Goal: Book appointment/travel/reservation

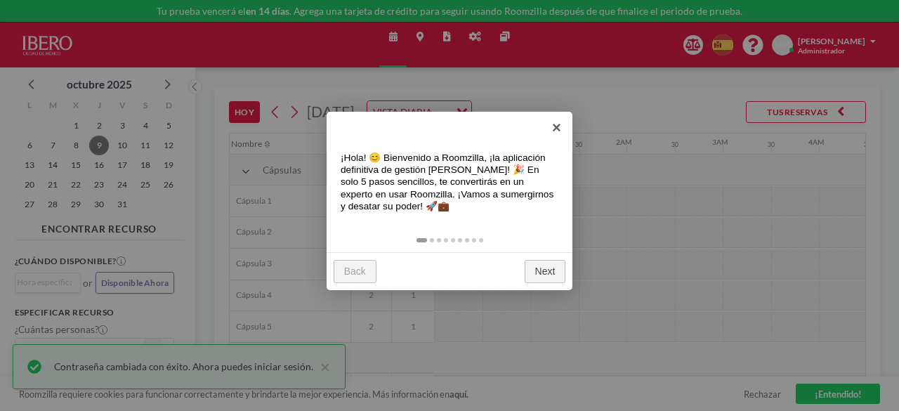
scroll to position [0, 1004]
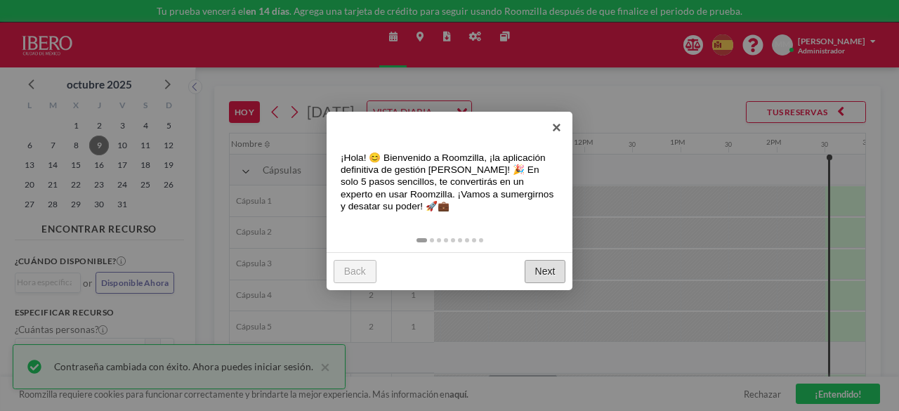
click at [535, 272] on link "Next" at bounding box center [545, 271] width 41 height 23
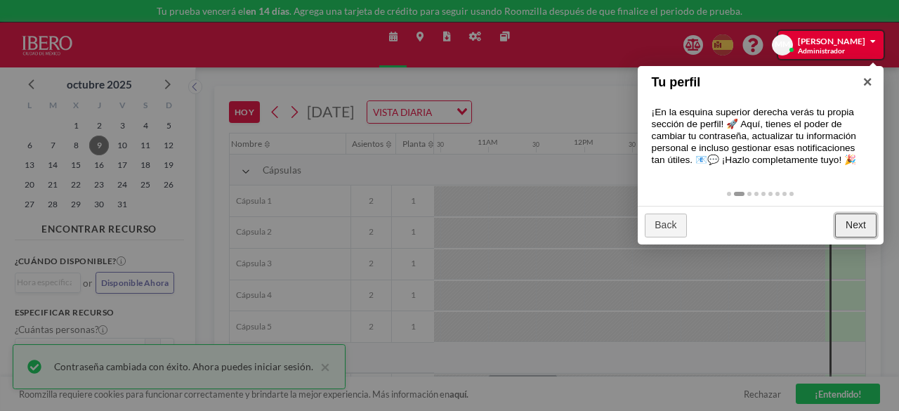
click at [855, 218] on link "Next" at bounding box center [855, 225] width 41 height 23
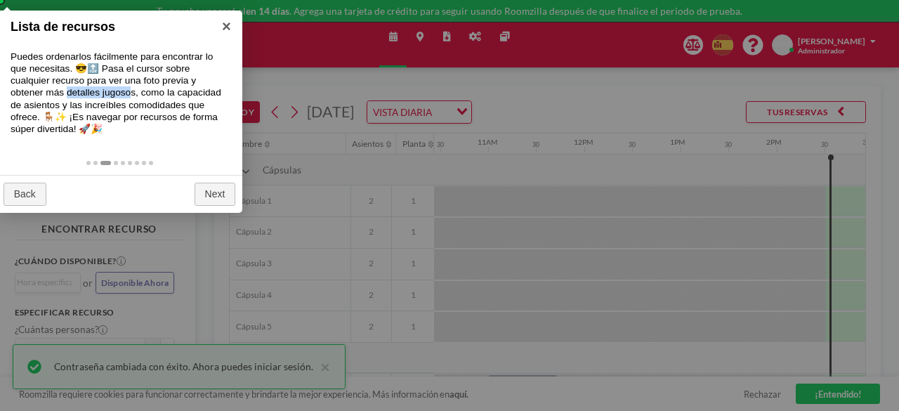
drag, startPoint x: 68, startPoint y: 90, endPoint x: 131, endPoint y: 88, distance: 63.2
click at [131, 88] on div "Puedes ordenarlos fácilmente para encontrar lo que necesitas. 😎🔝 Pasa el cursor…" at bounding box center [119, 93] width 246 height 112
click at [214, 190] on link "Next" at bounding box center [215, 194] width 41 height 23
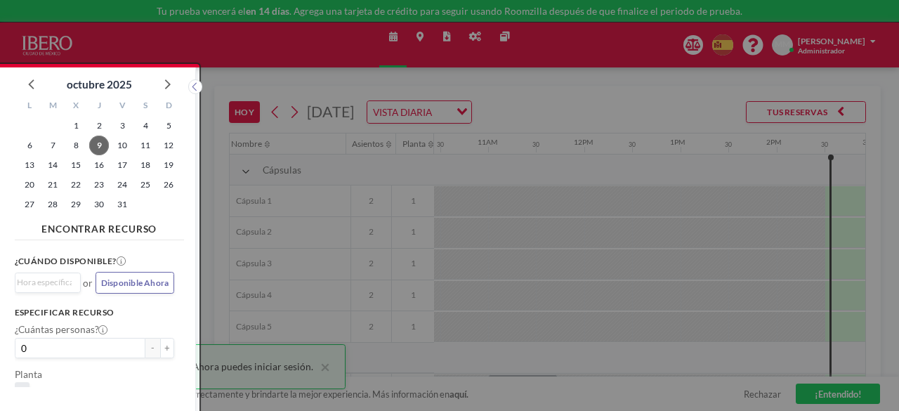
click at [214, 190] on div at bounding box center [449, 205] width 899 height 411
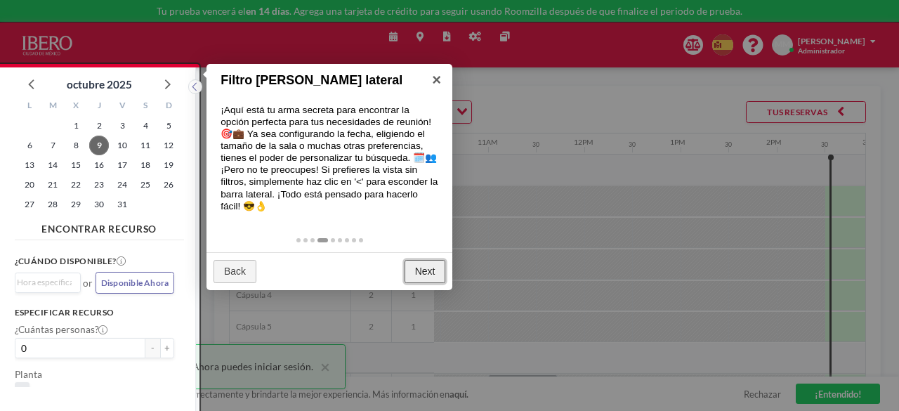
scroll to position [4, 0]
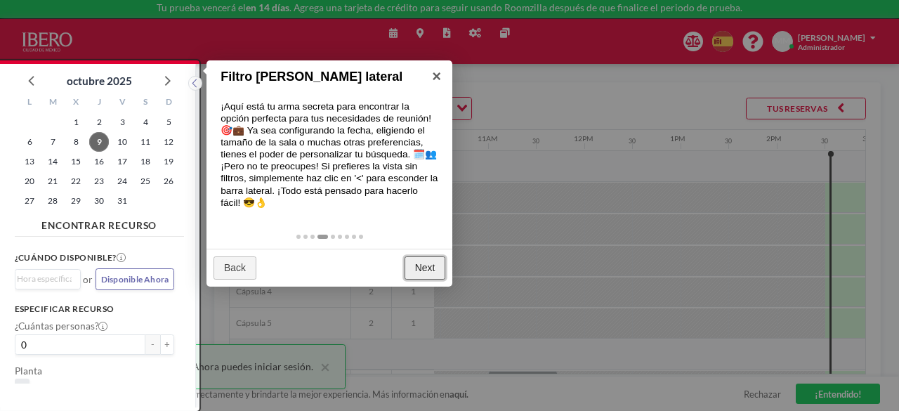
click at [421, 271] on link "Next" at bounding box center [425, 267] width 41 height 23
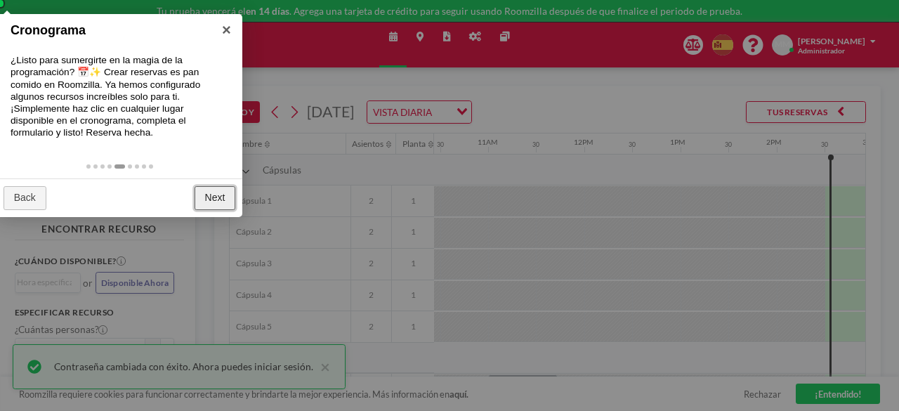
click at [209, 192] on link "Next" at bounding box center [215, 197] width 41 height 23
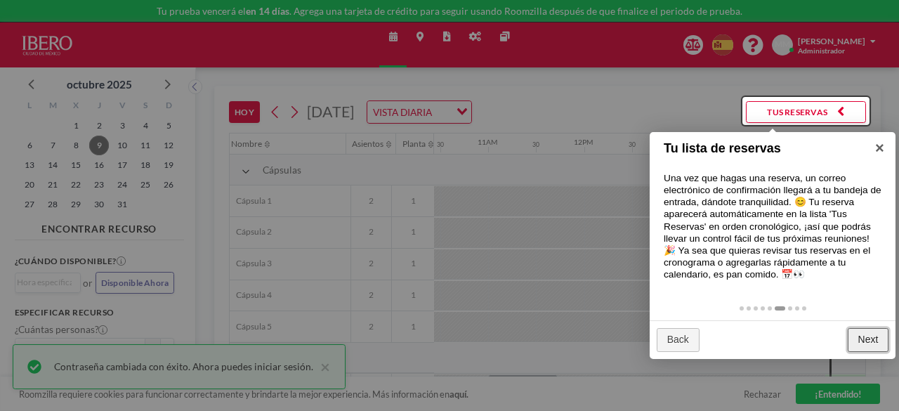
click at [870, 343] on link "Next" at bounding box center [868, 339] width 41 height 23
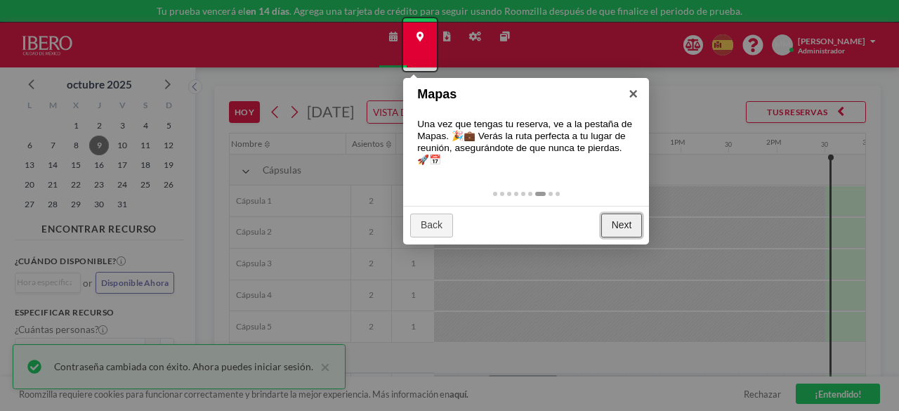
click at [605, 223] on link "Next" at bounding box center [621, 225] width 41 height 23
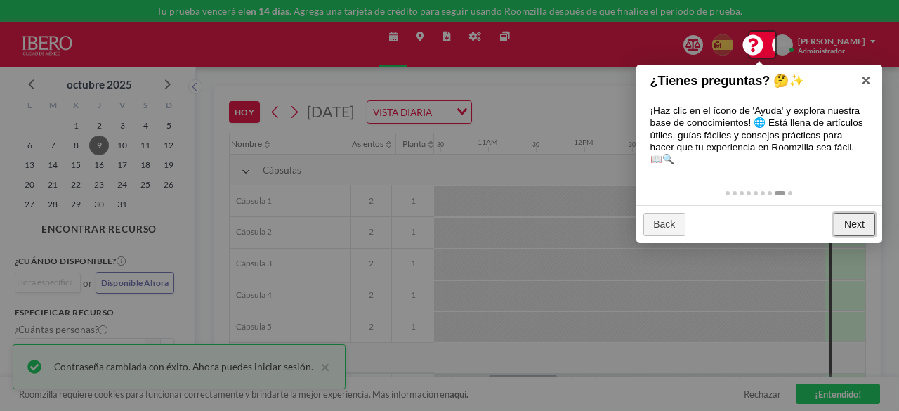
click at [845, 233] on link "Next" at bounding box center [854, 224] width 41 height 23
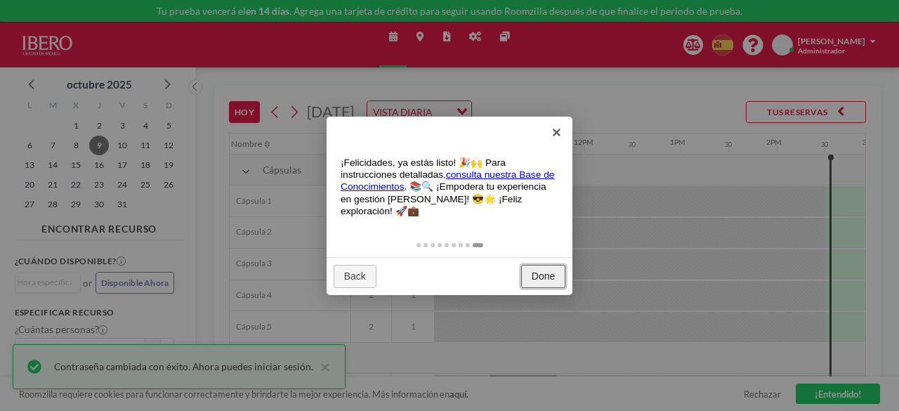
click at [527, 270] on link "Done" at bounding box center [543, 276] width 44 height 23
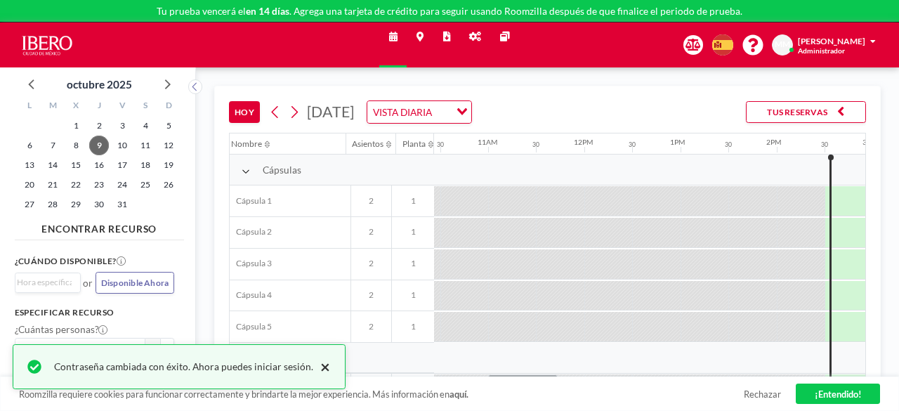
click at [320, 371] on button "×" at bounding box center [321, 366] width 17 height 17
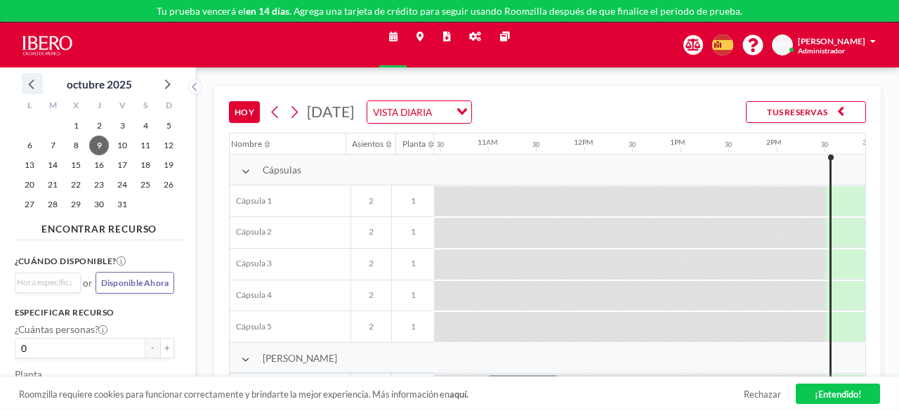
click at [29, 78] on icon at bounding box center [32, 83] width 18 height 18
click at [170, 82] on icon at bounding box center [166, 83] width 18 height 18
click at [196, 86] on icon at bounding box center [195, 87] width 8 height 12
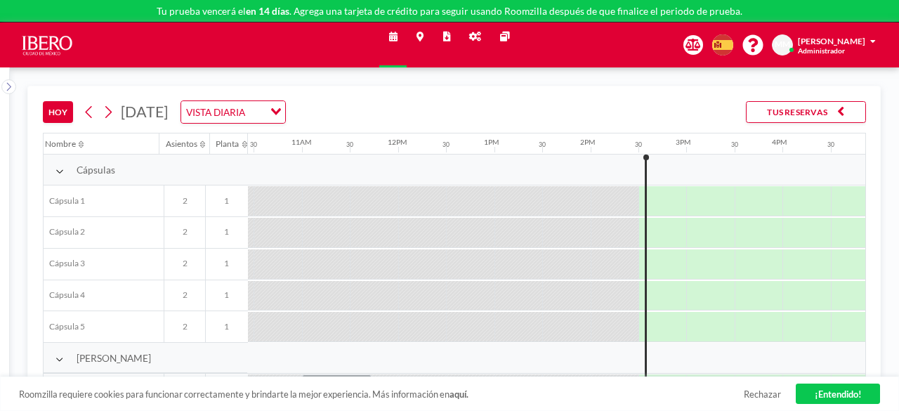
click at [472, 35] on icon at bounding box center [475, 37] width 12 height 10
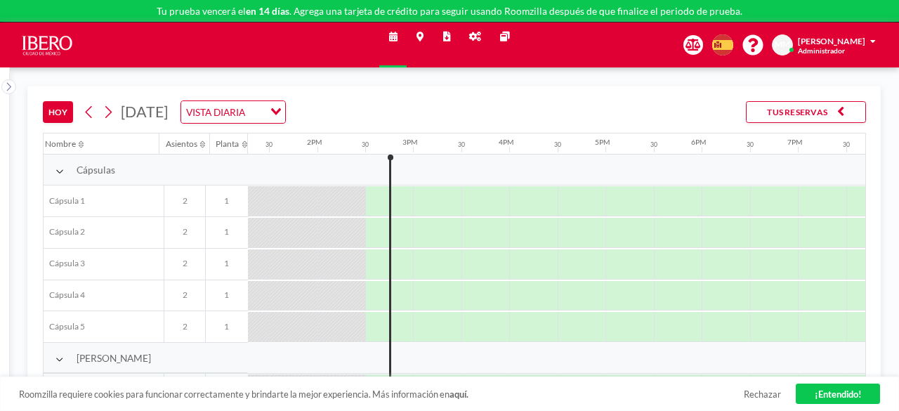
scroll to position [0, 1278]
click at [281, 114] on icon "Search for option" at bounding box center [276, 111] width 10 height 7
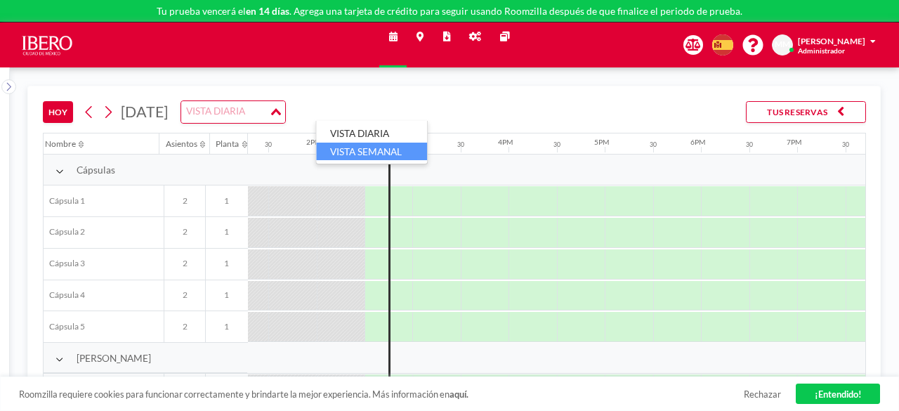
click at [385, 154] on li "VISTA SEMANAL" at bounding box center [371, 152] width 111 height 18
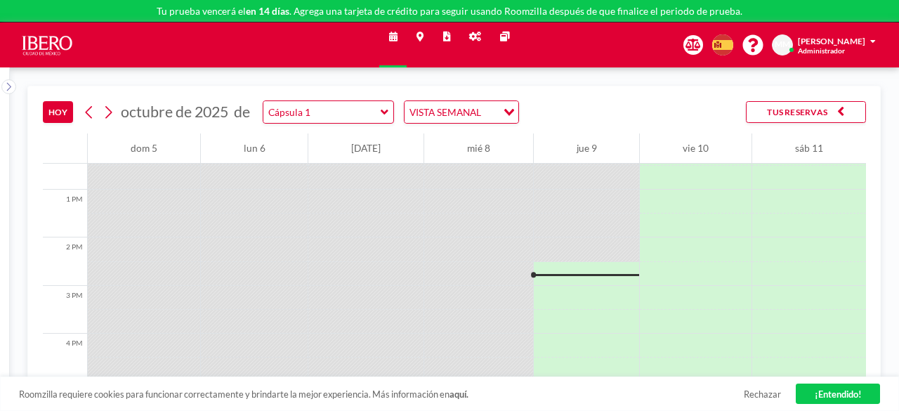
scroll to position [605, 0]
click at [107, 107] on icon at bounding box center [108, 112] width 7 height 13
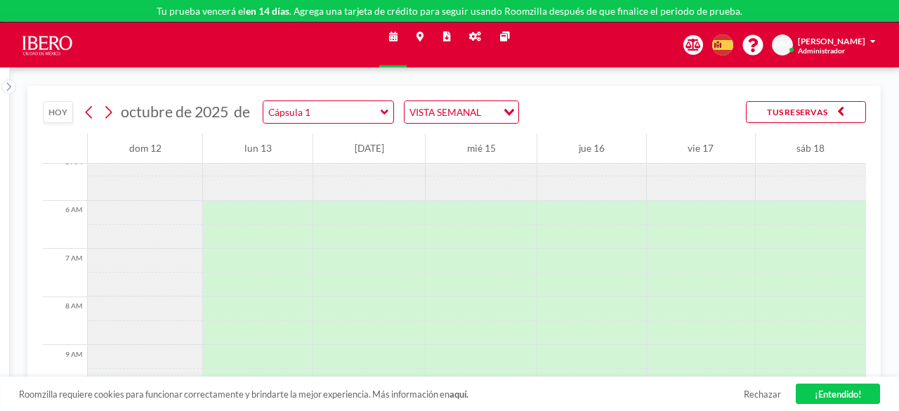
scroll to position [249, 0]
click at [844, 117] on button "TUS RESERVAS" at bounding box center [806, 112] width 120 height 22
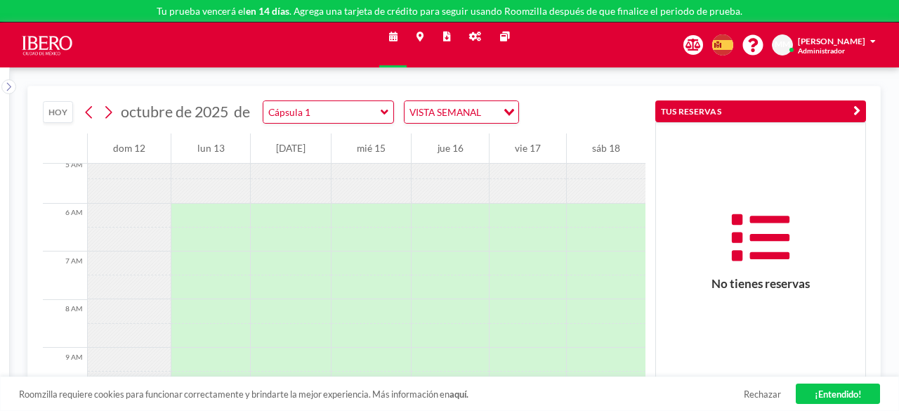
click at [860, 114] on icon "button" at bounding box center [856, 111] width 7 height 15
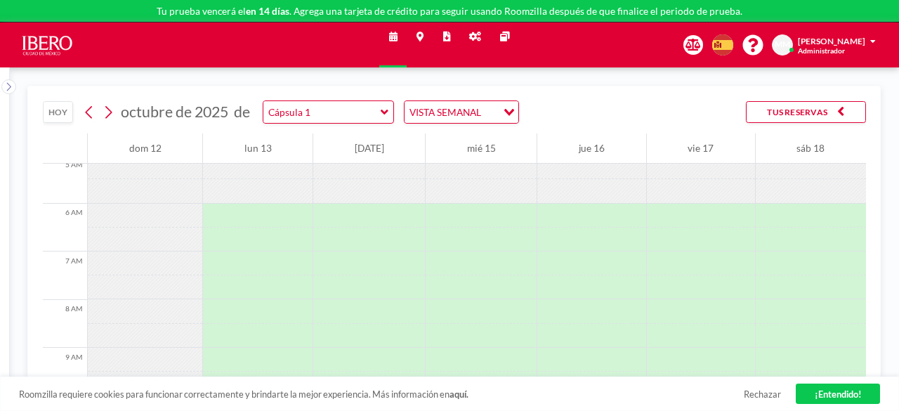
click at [504, 111] on div "Loading..." at bounding box center [508, 110] width 22 height 19
click at [563, 100] on div "[DATE] [DATE] de Cápsula 1 VISTA SEMANAL Loading... TUS RESERVAS" at bounding box center [454, 109] width 823 height 47
click at [501, 107] on div "Loading..." at bounding box center [508, 110] width 22 height 19
click at [381, 114] on icon at bounding box center [385, 112] width 8 height 12
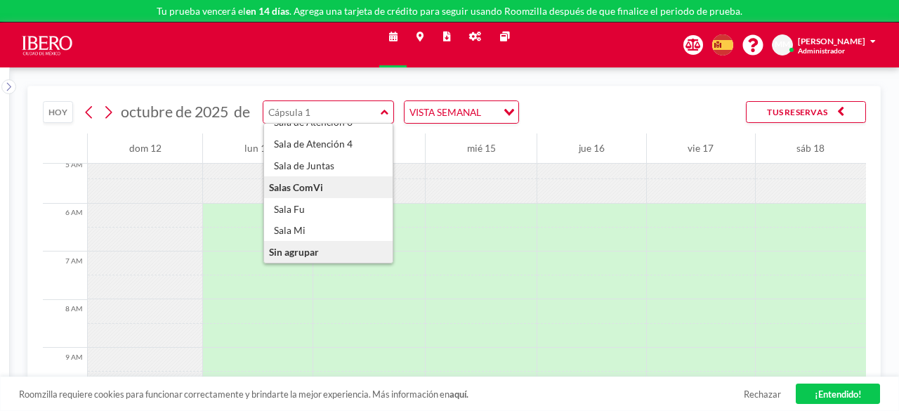
scroll to position [235, 0]
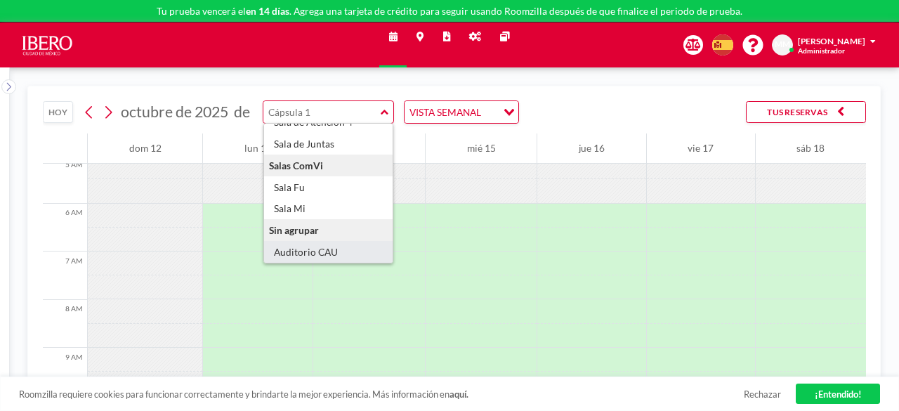
type input "Auditorio CAU"
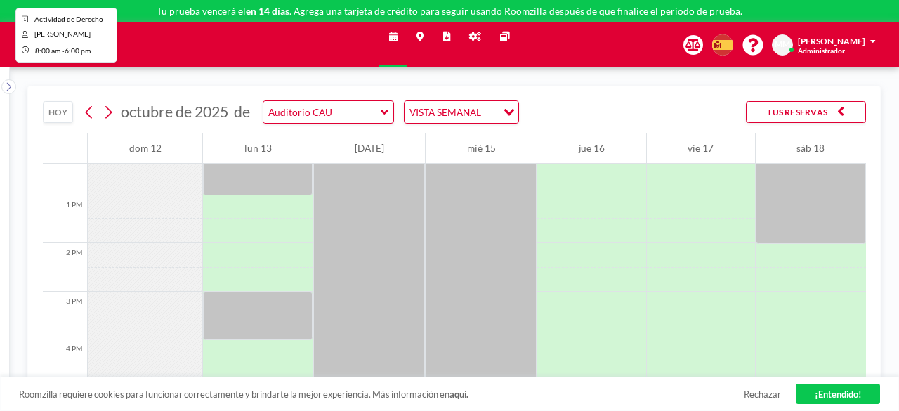
scroll to position [583, 0]
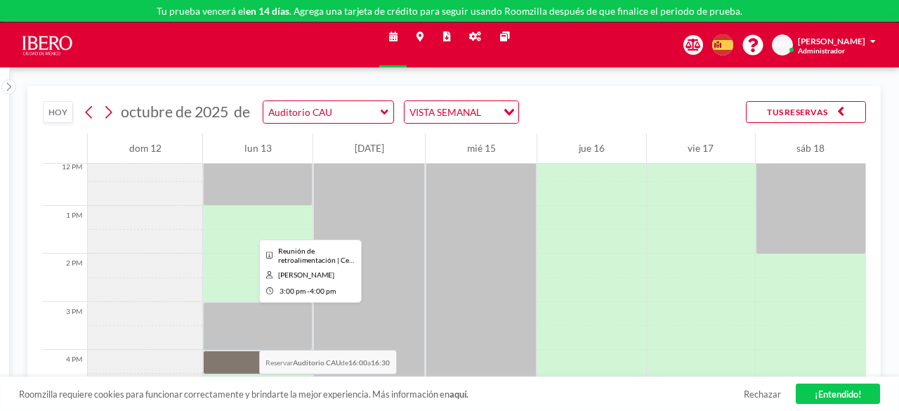
click at [232, 318] on div at bounding box center [258, 326] width 110 height 48
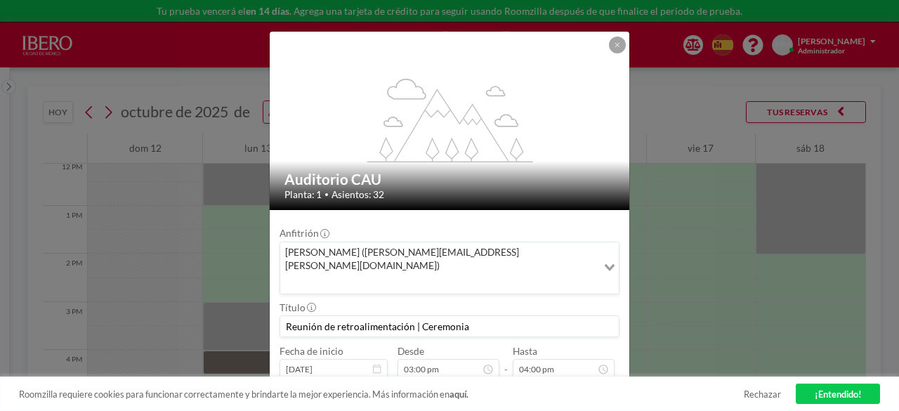
click at [232, 318] on div "flex-grow: 1.2; Auditorio CAU Planta: 1 • Asientos: 32 Anfitrión [PERSON_NAME] …" at bounding box center [449, 205] width 899 height 411
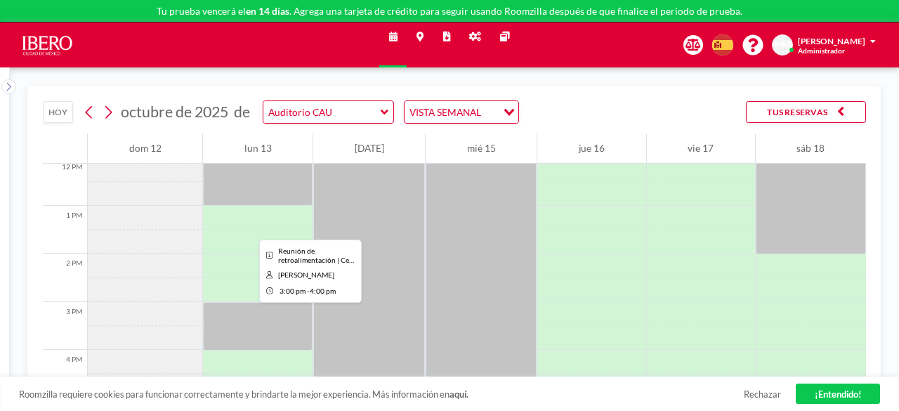
click at [232, 318] on div at bounding box center [258, 326] width 110 height 48
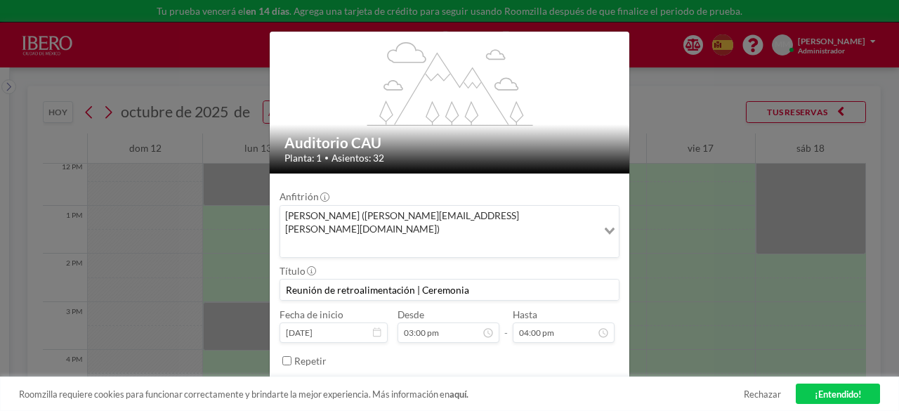
scroll to position [690, 0]
click at [104, 277] on div "flex-grow: 1.2; Auditorio CAU Planta: 1 • Asientos: 32 Anfitrión [PERSON_NAME] …" at bounding box center [449, 205] width 899 height 411
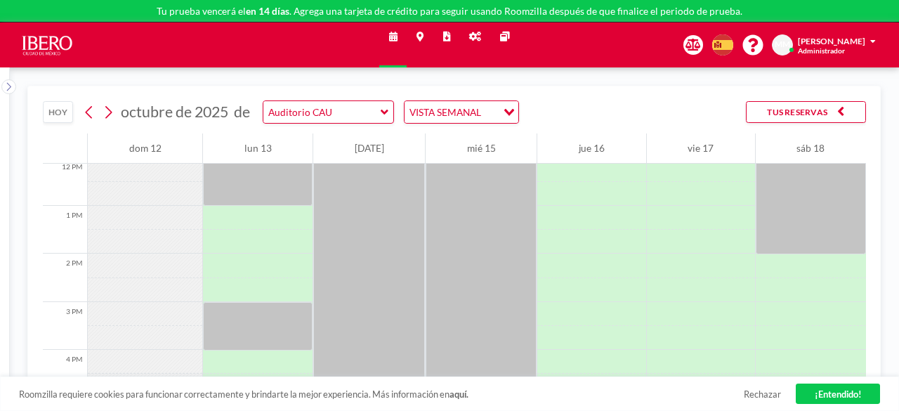
click at [381, 111] on icon at bounding box center [385, 112] width 8 height 5
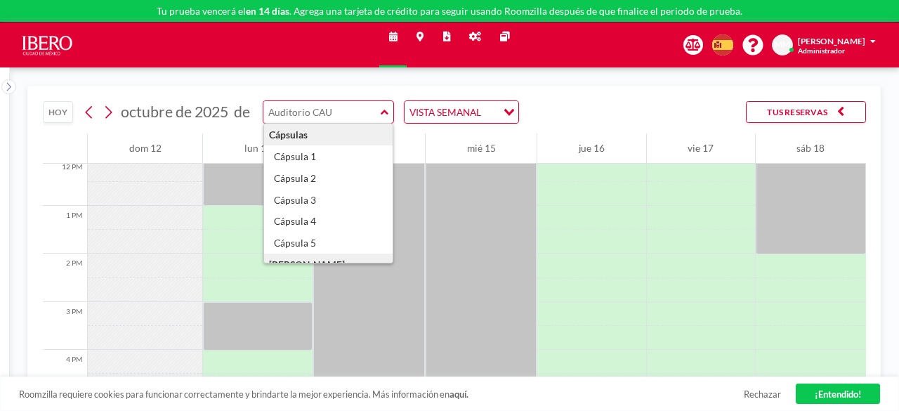
click at [465, 110] on div "VISTA SEMANAL" at bounding box center [451, 110] width 93 height 19
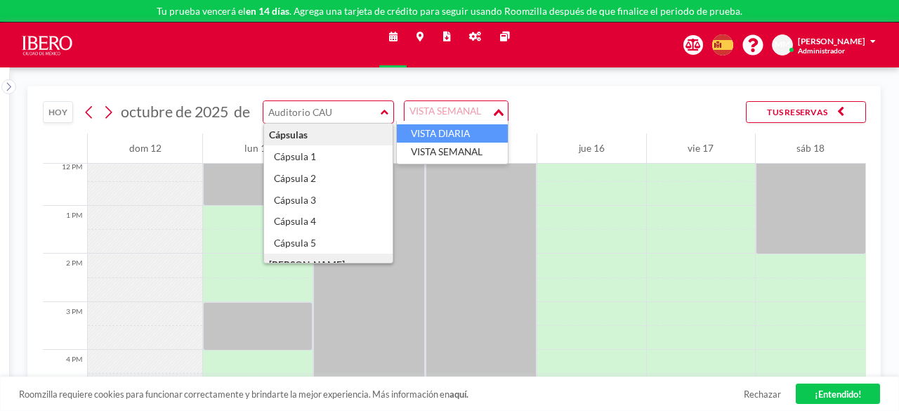
click at [441, 134] on li "VISTA DIARIA" at bounding box center [452, 133] width 111 height 18
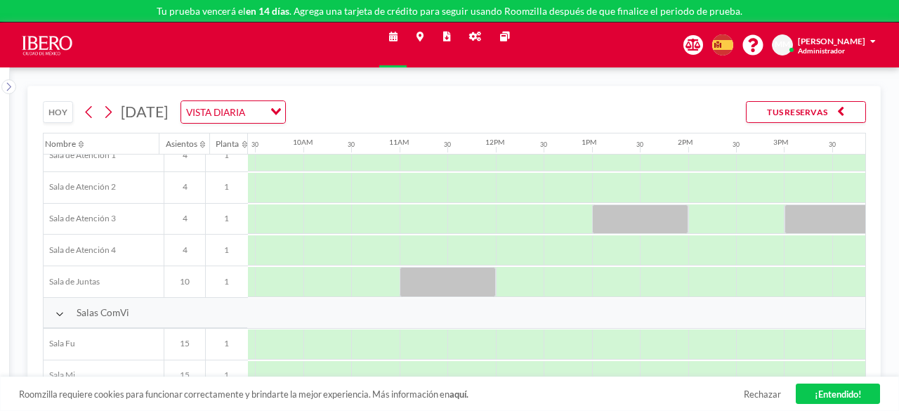
scroll to position [313, 907]
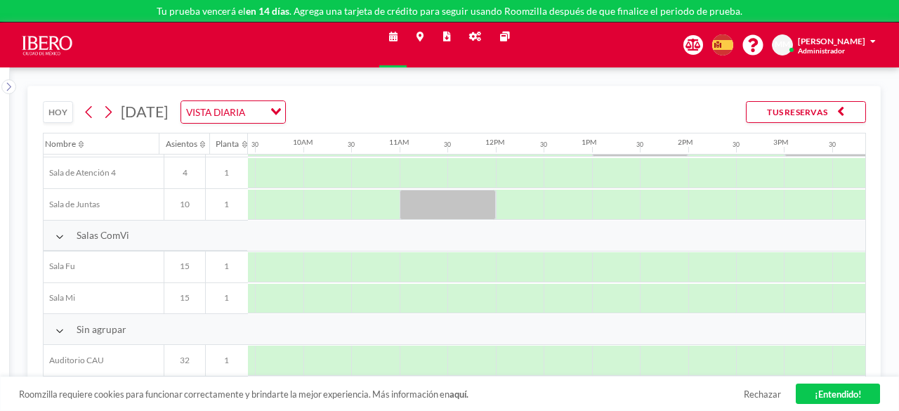
click at [57, 240] on div "Salas ComVi" at bounding box center [146, 236] width 204 height 31
click at [58, 232] on icon at bounding box center [59, 237] width 8 height 10
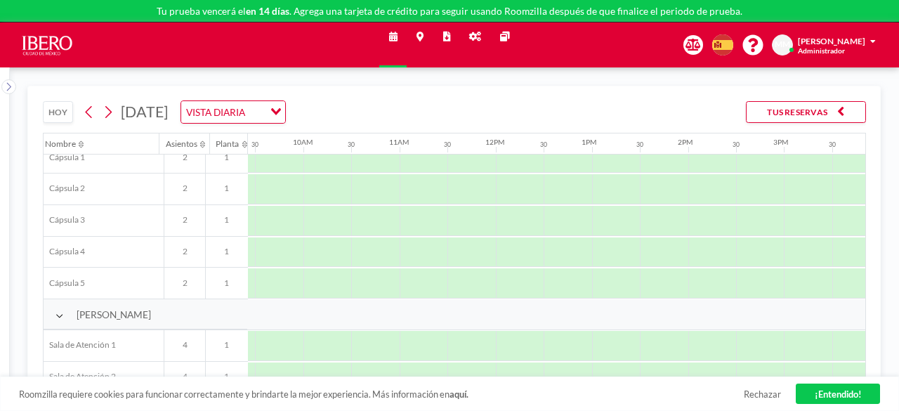
scroll to position [0, 907]
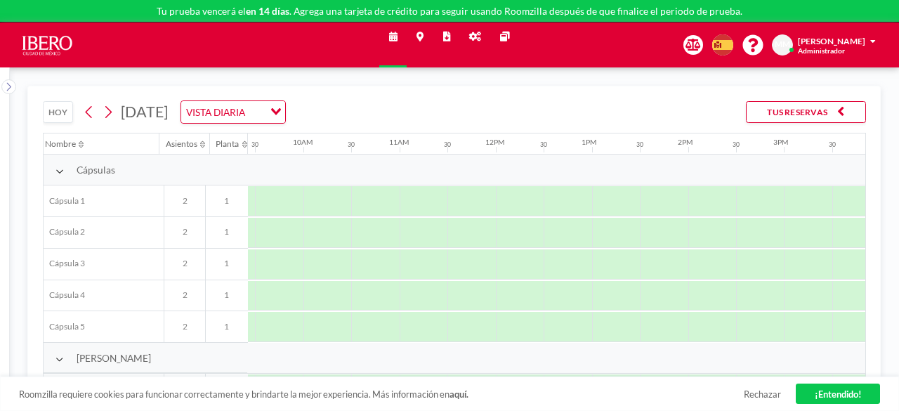
click at [62, 169] on icon at bounding box center [59, 171] width 8 height 10
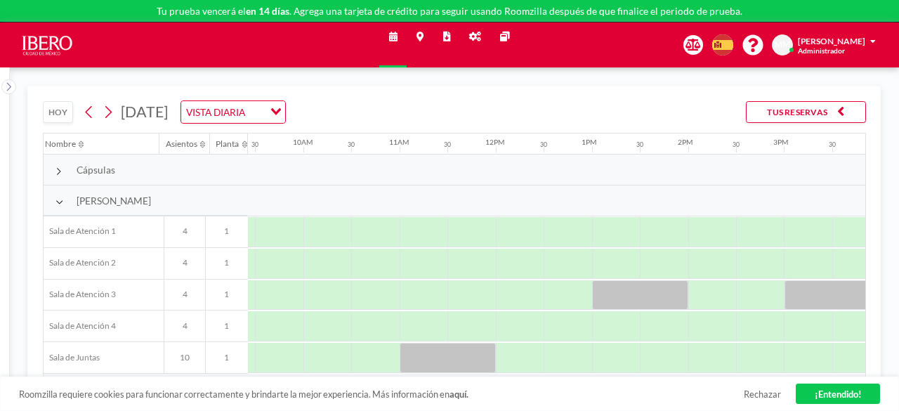
click at [56, 199] on icon at bounding box center [59, 202] width 8 height 10
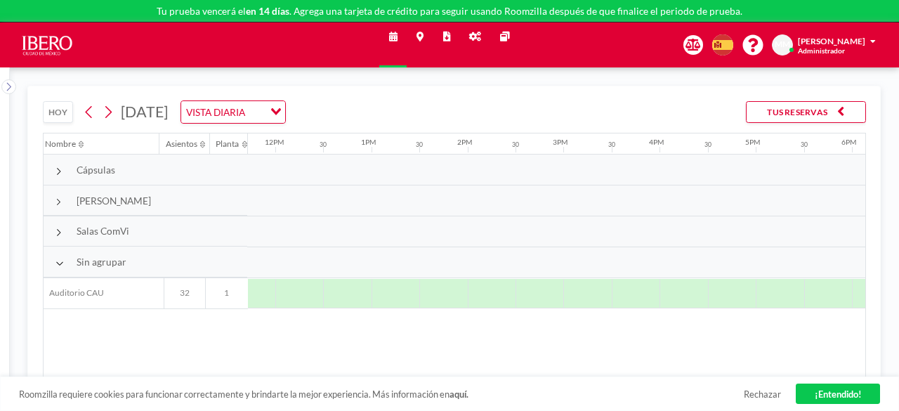
scroll to position [0, 1129]
click at [54, 256] on div "Sin agrupar" at bounding box center [146, 262] width 204 height 31
click at [84, 112] on icon at bounding box center [89, 112] width 11 height 18
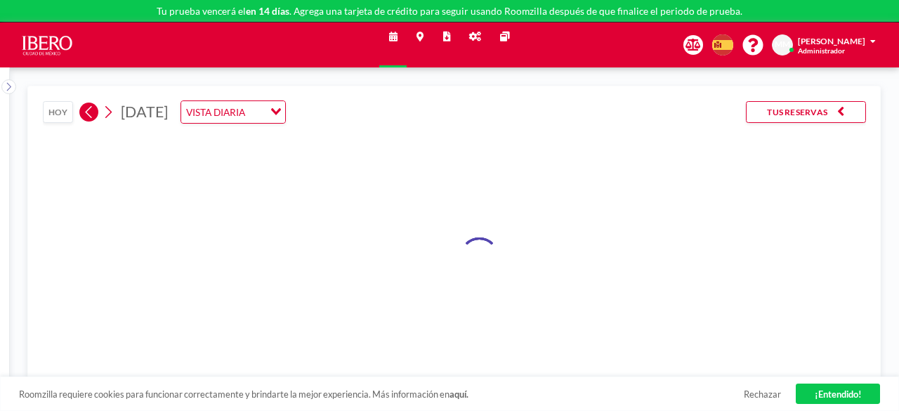
click at [84, 112] on icon at bounding box center [89, 112] width 11 height 18
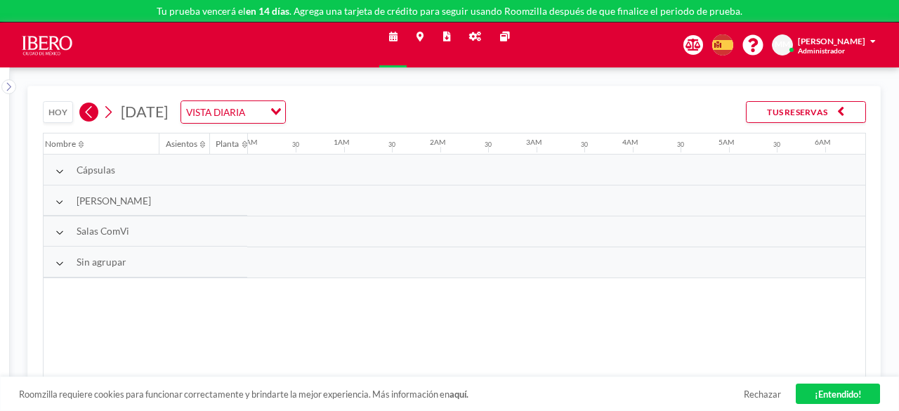
scroll to position [0, 556]
click at [84, 112] on icon at bounding box center [89, 112] width 11 height 18
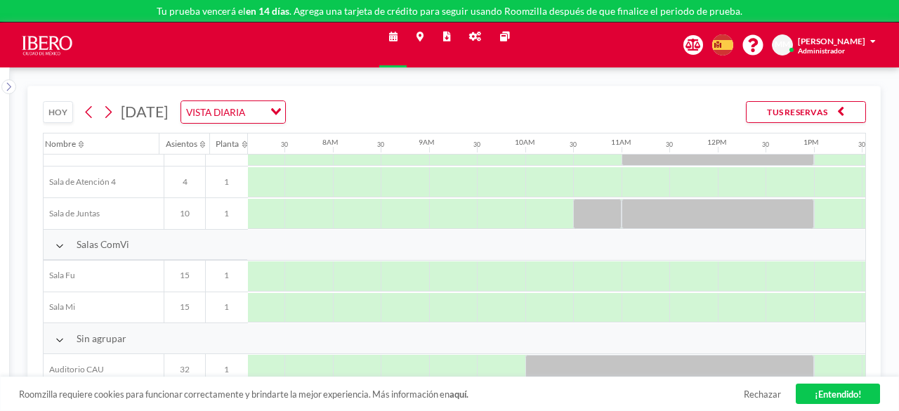
scroll to position [313, 685]
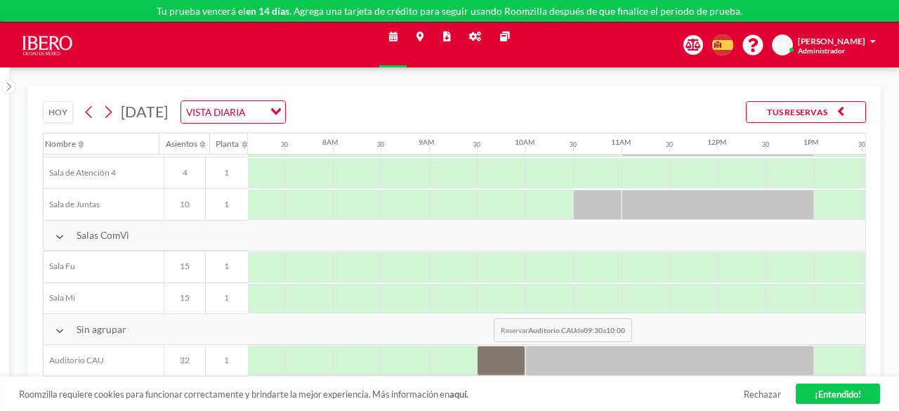
click at [483, 350] on div at bounding box center [501, 361] width 48 height 30
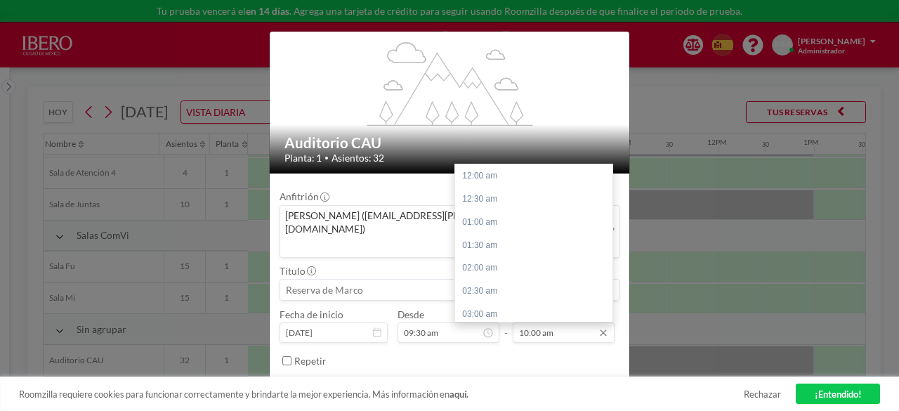
scroll to position [461, 0]
click at [475, 256] on div "12:00 pm" at bounding box center [537, 267] width 164 height 23
type input "12:00 pm"
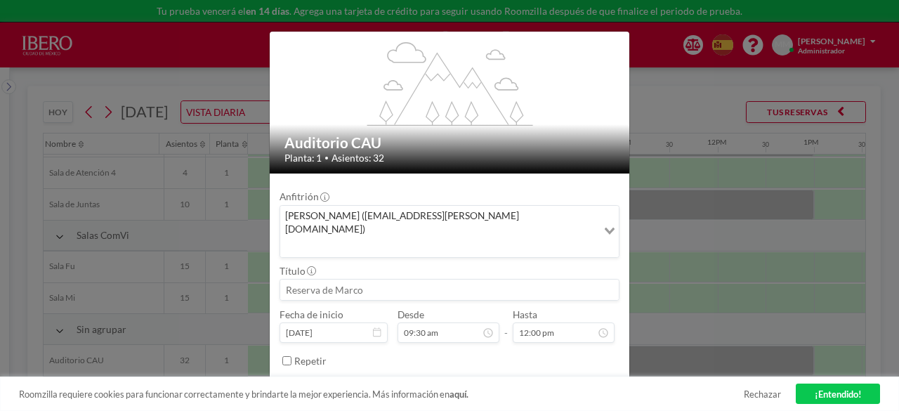
scroll to position [0, 0]
click at [535, 381] on button "RESERVAR AHORA" at bounding box center [574, 392] width 89 height 22
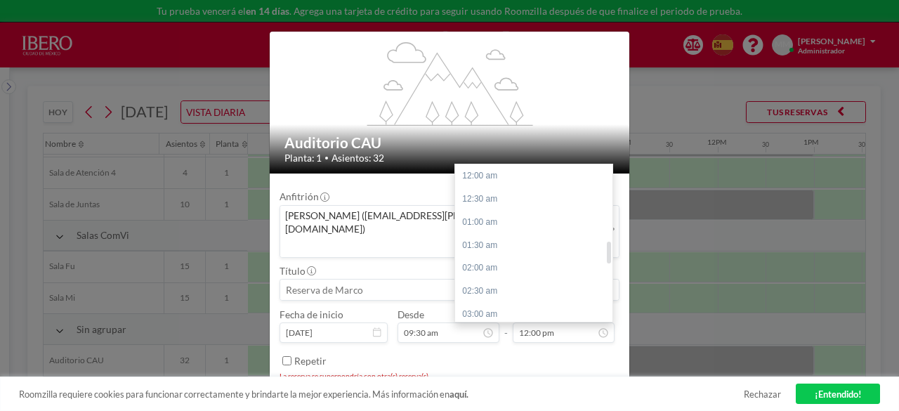
scroll to position [553, 0]
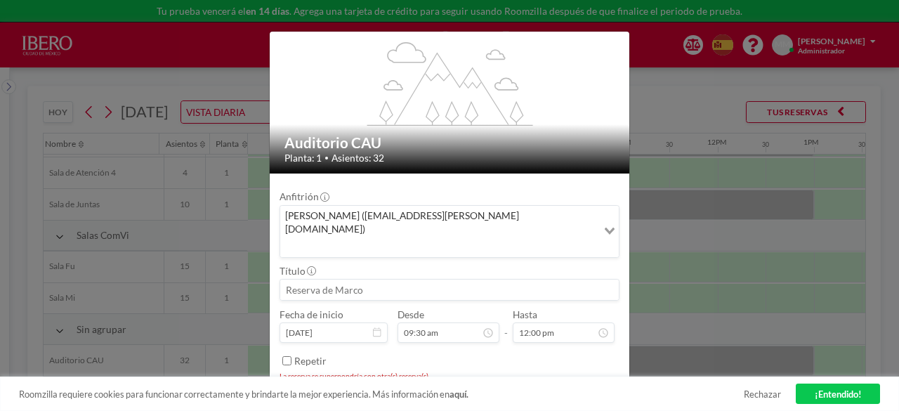
click at [606, 228] on icon "Search for option" at bounding box center [610, 231] width 10 height 7
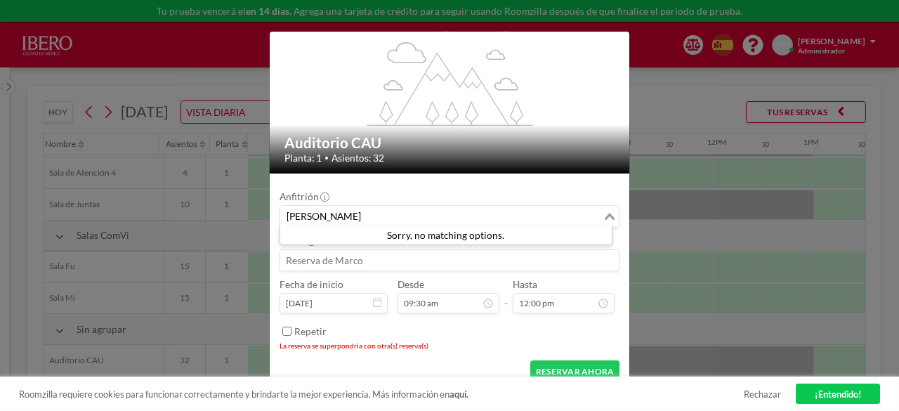
scroll to position [438, 0]
type input "[PERSON_NAME]"
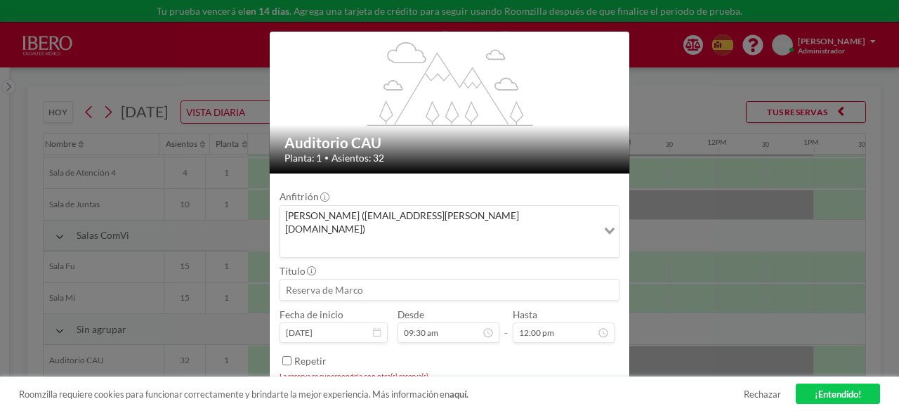
click at [457, 372] on li "La reserva se superpondría con otra(s) reserva(s)" at bounding box center [450, 376] width 340 height 9
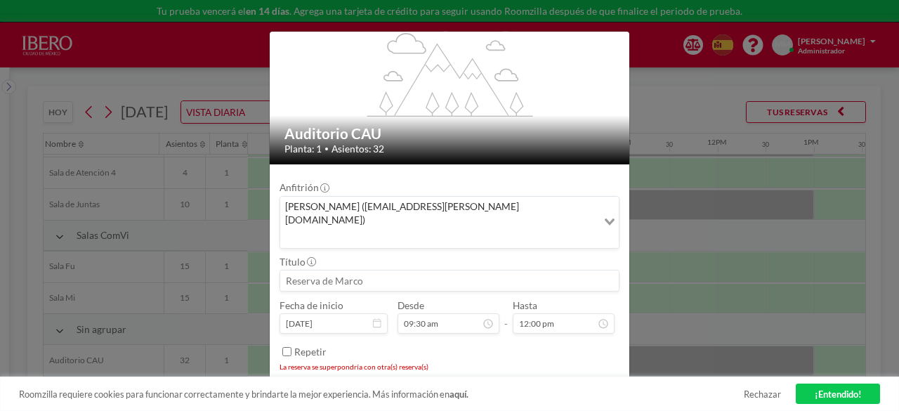
scroll to position [0, 0]
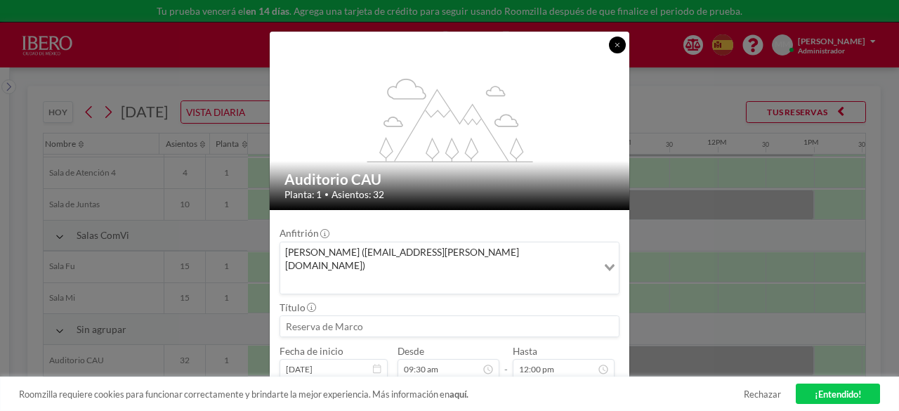
click at [621, 45] on button at bounding box center [617, 45] width 17 height 17
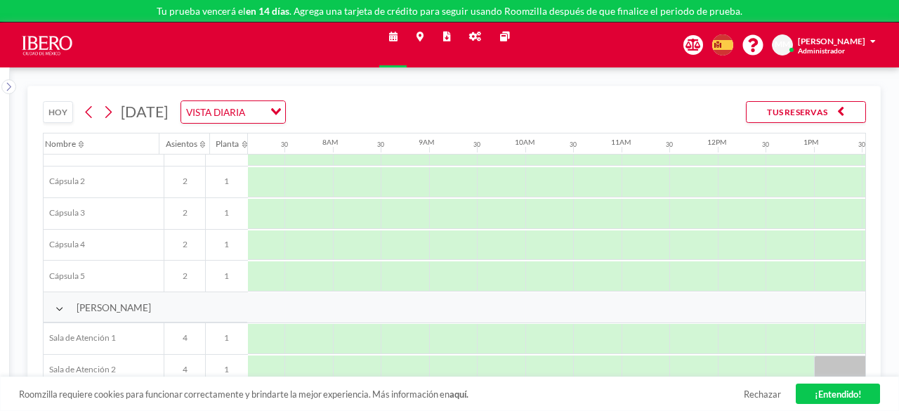
scroll to position [0, 685]
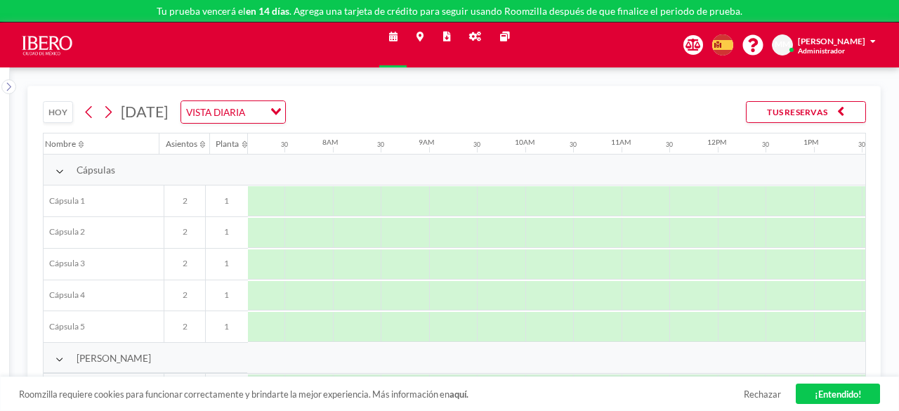
click at [60, 168] on icon at bounding box center [59, 171] width 8 height 10
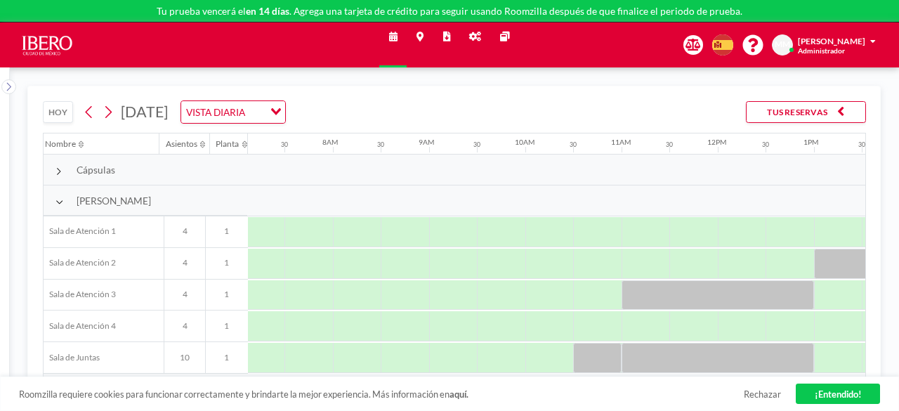
click at [59, 172] on icon at bounding box center [58, 171] width 6 height 10
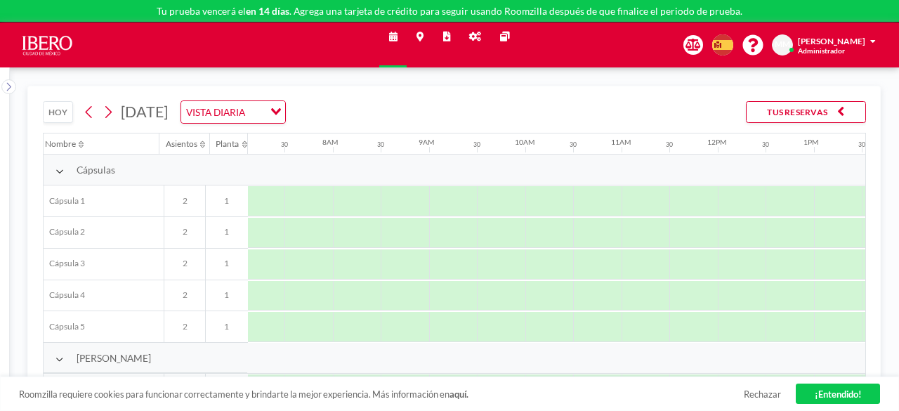
click at [55, 167] on icon at bounding box center [59, 171] width 8 height 10
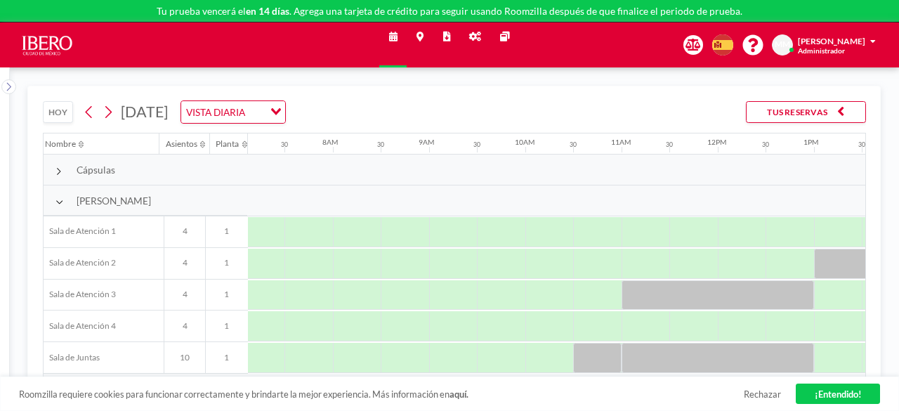
click at [58, 203] on icon at bounding box center [59, 202] width 8 height 10
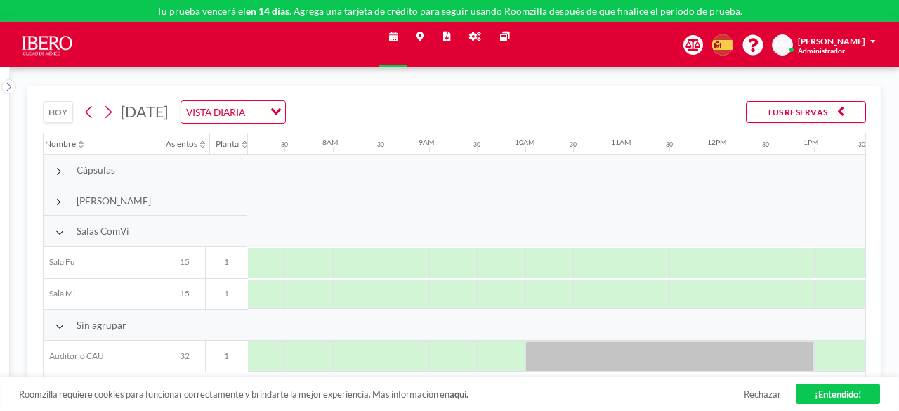
click at [58, 228] on icon at bounding box center [59, 233] width 8 height 10
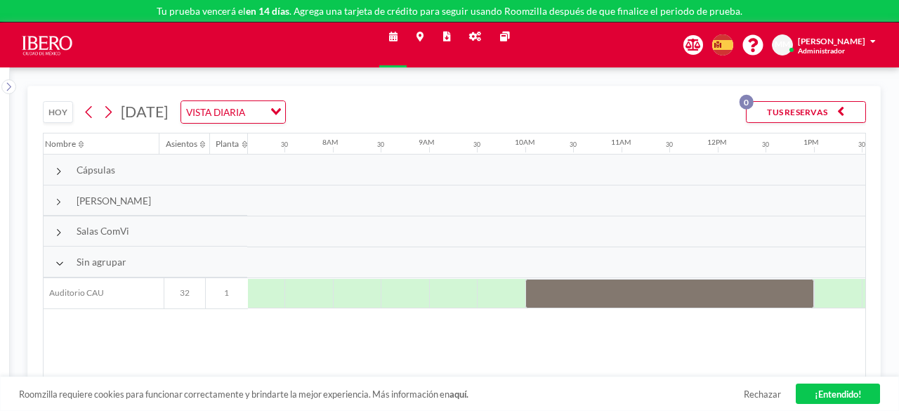
click at [55, 202] on icon at bounding box center [58, 202] width 6 height 10
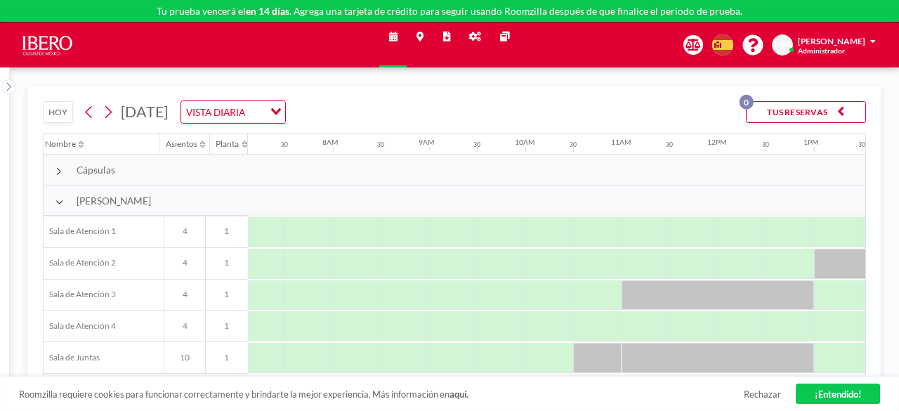
click at [55, 202] on icon at bounding box center [59, 202] width 8 height 10
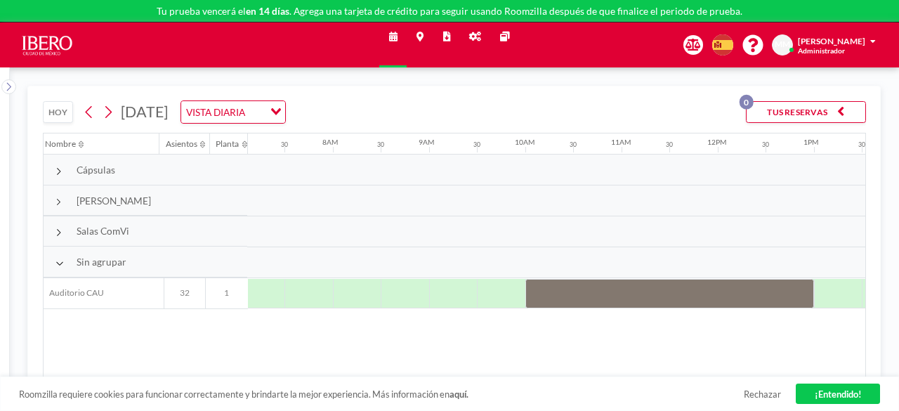
click at [59, 261] on icon at bounding box center [59, 263] width 8 height 10
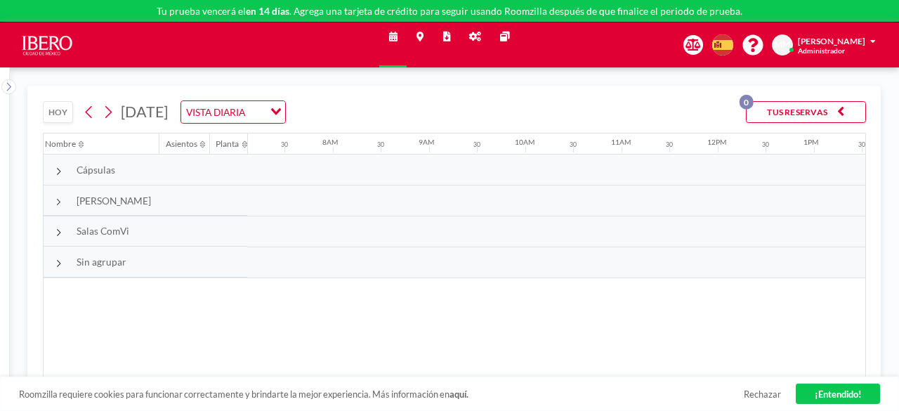
click at [59, 261] on icon at bounding box center [58, 263] width 6 height 10
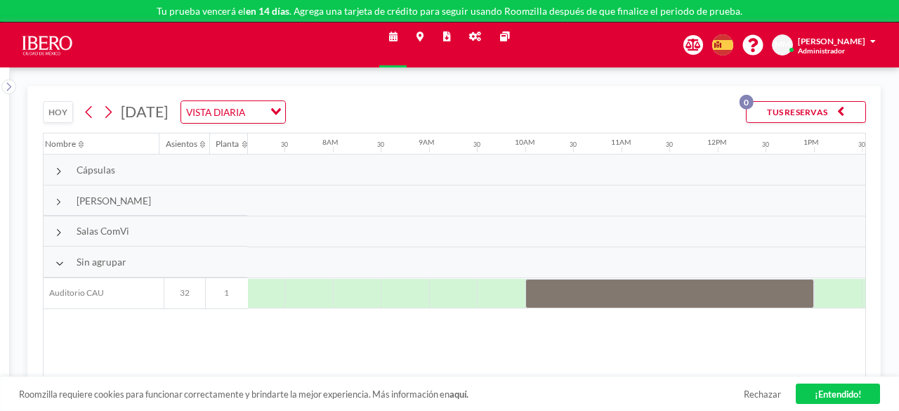
click at [56, 200] on icon at bounding box center [58, 202] width 6 height 10
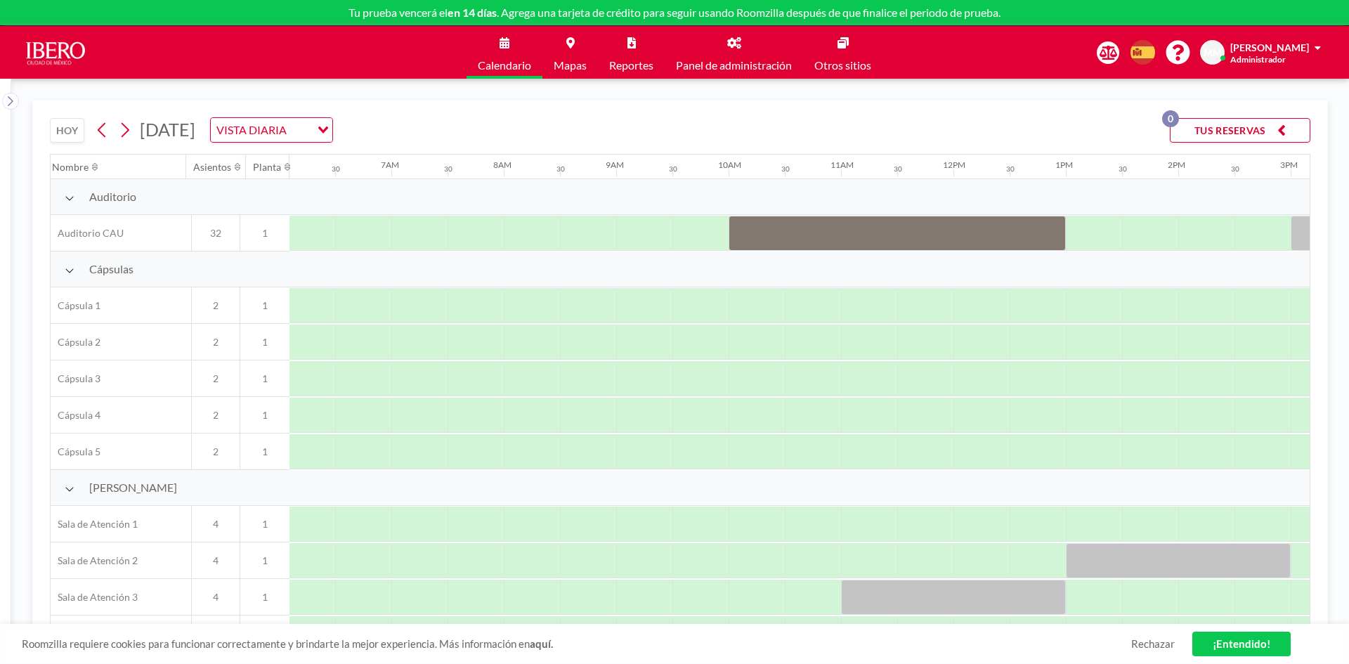
click at [63, 136] on button "HOY" at bounding box center [67, 130] width 34 height 25
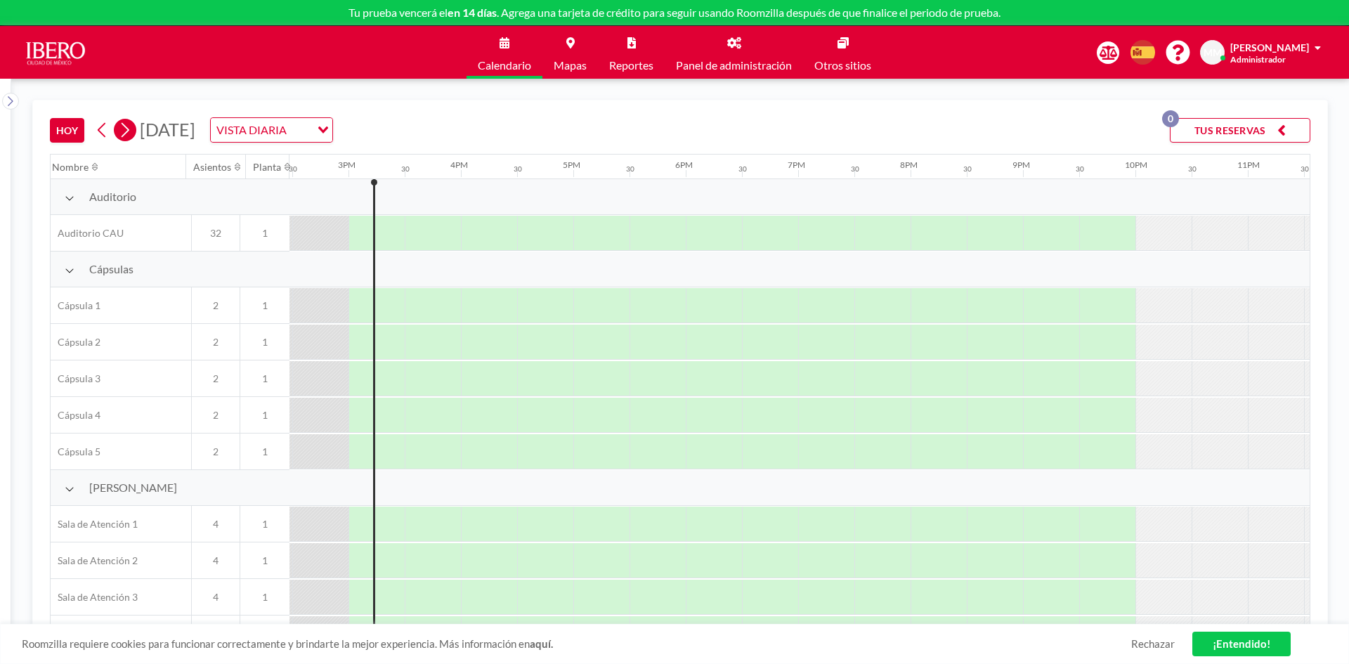
scroll to position [0, 1629]
click at [134, 125] on button at bounding box center [125, 130] width 22 height 22
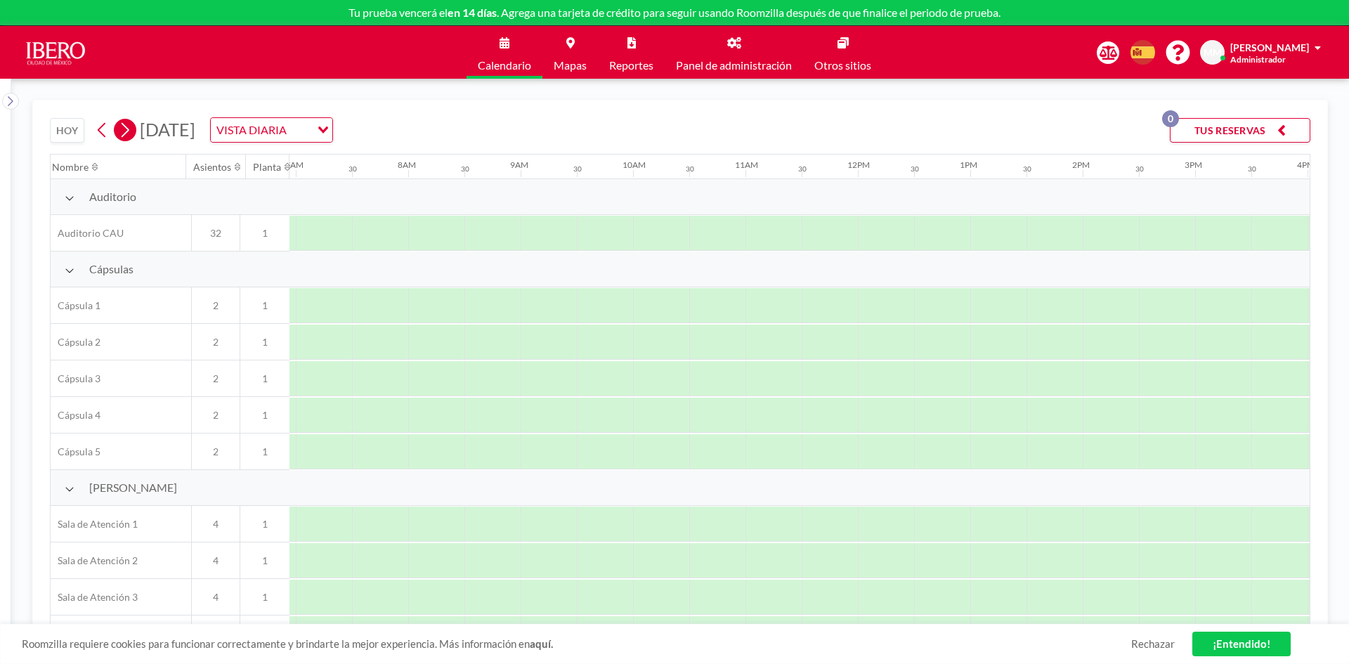
scroll to position [0, 843]
click at [134, 128] on button at bounding box center [125, 130] width 22 height 22
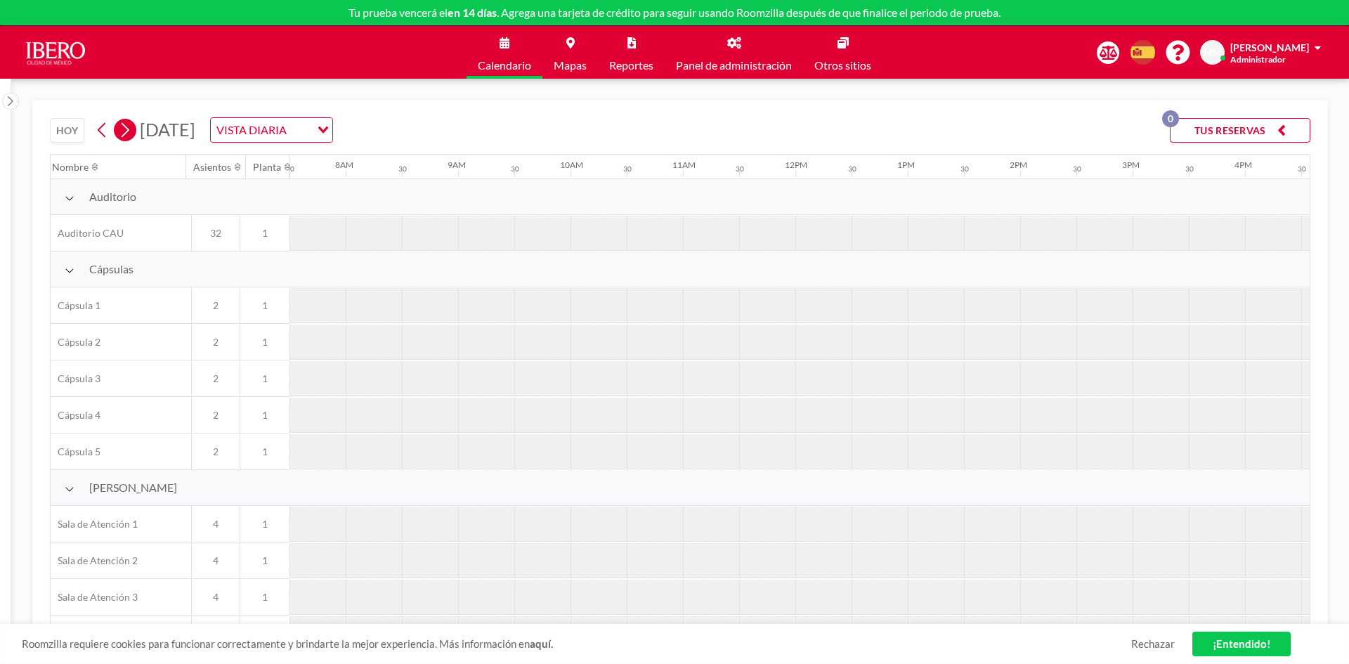
click at [134, 128] on button at bounding box center [125, 130] width 22 height 22
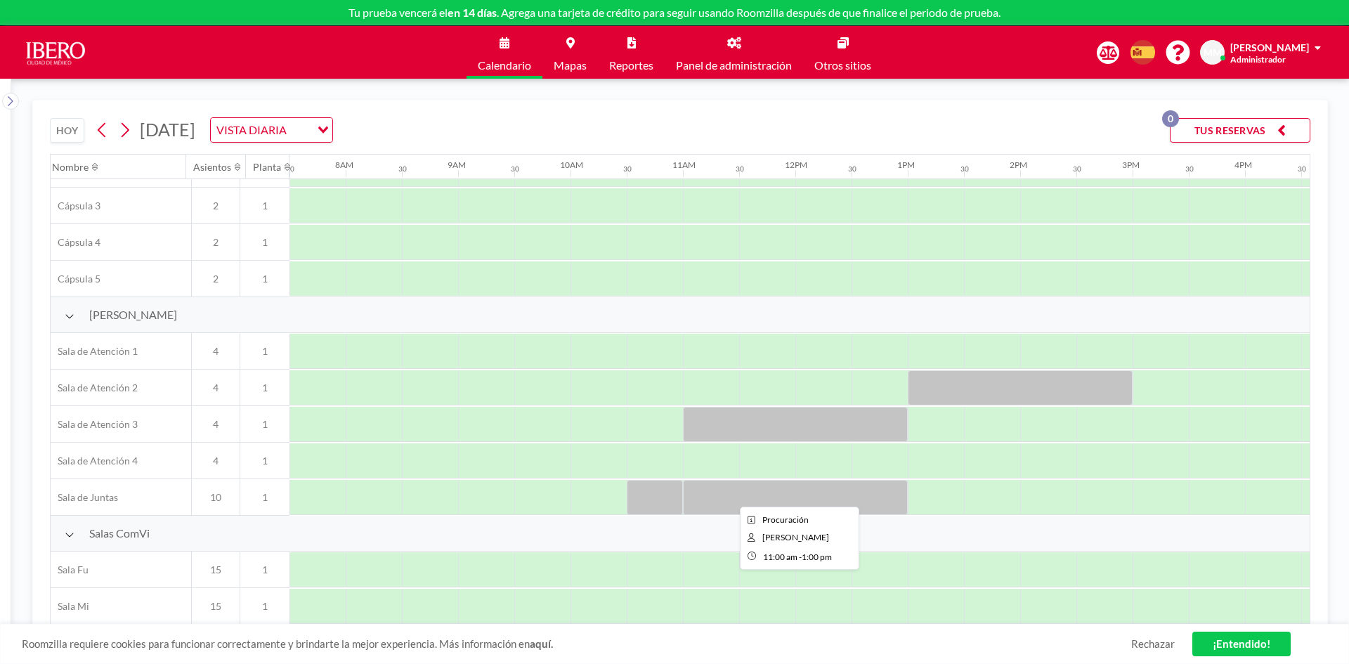
scroll to position [180, 843]
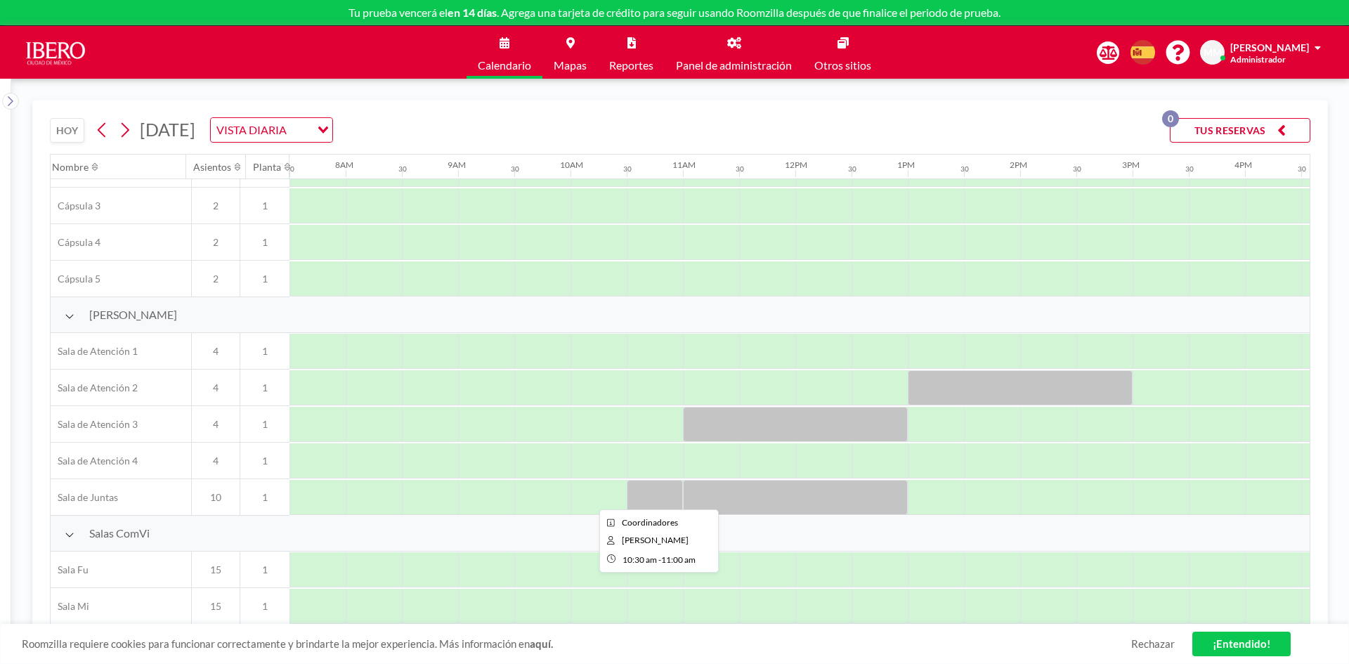
click at [664, 410] on div at bounding box center [655, 497] width 56 height 35
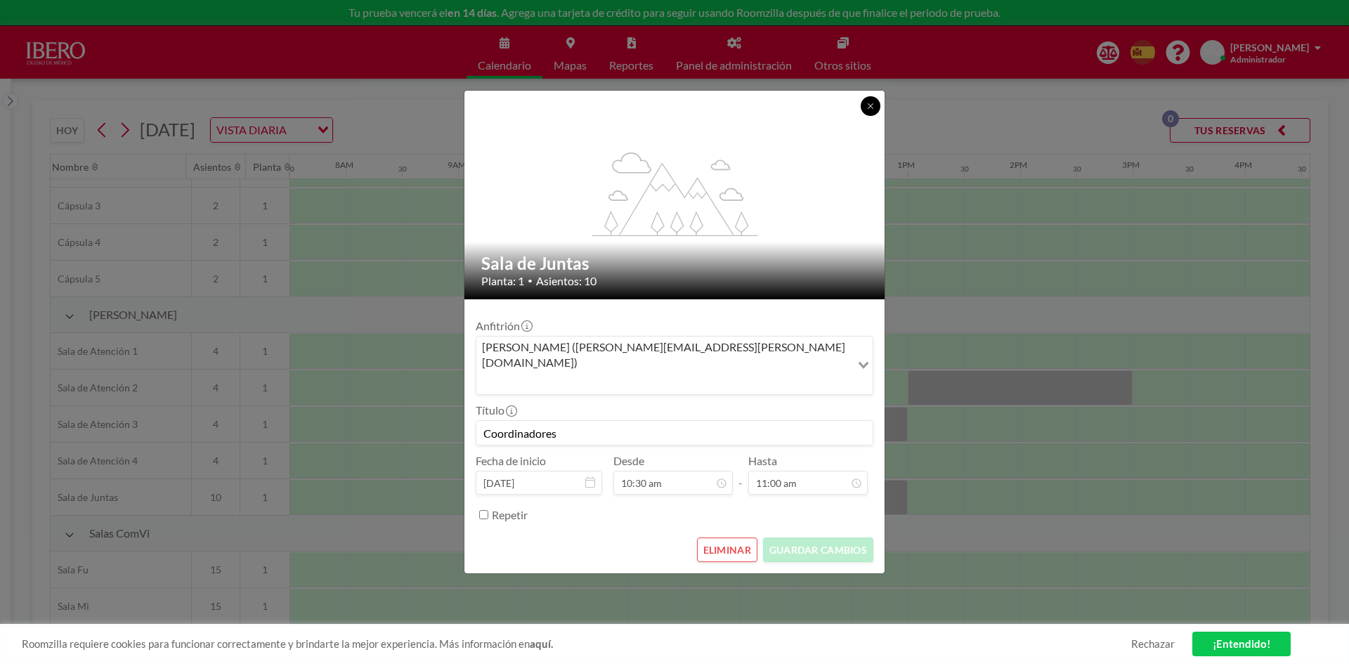
click at [863, 116] on button at bounding box center [870, 106] width 20 height 20
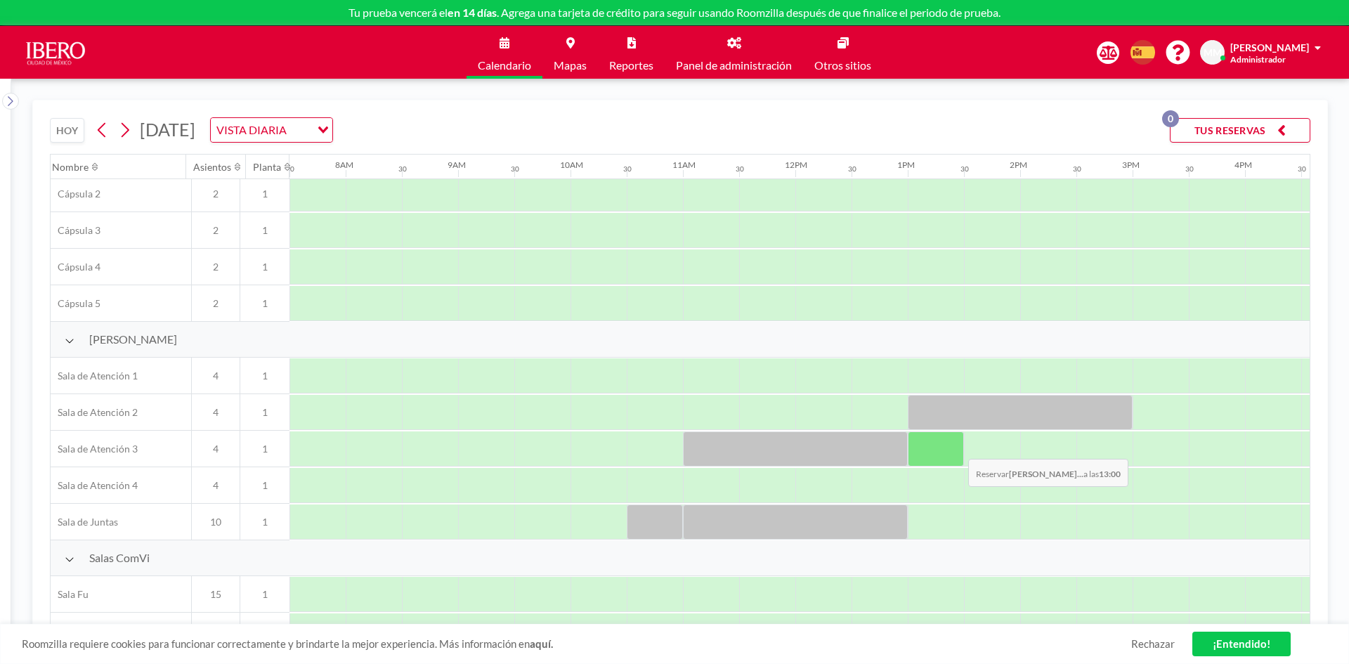
scroll to position [180, 843]
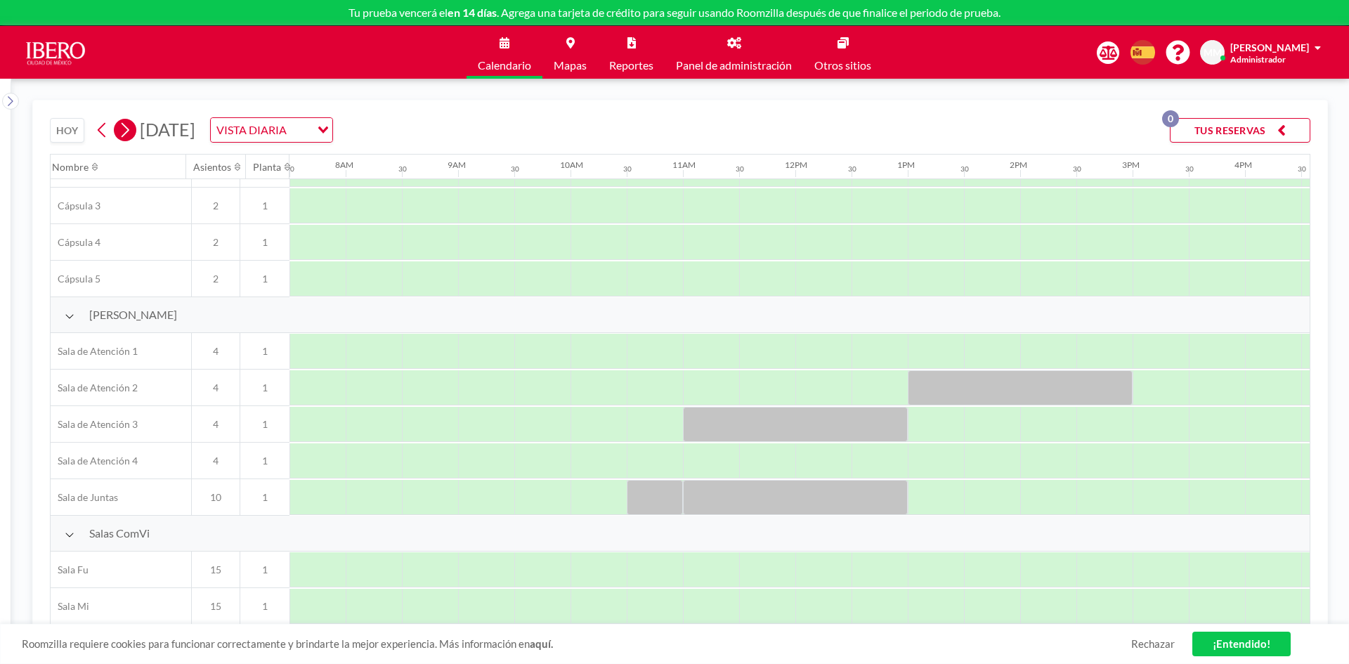
click at [125, 135] on icon at bounding box center [126, 130] width 8 height 15
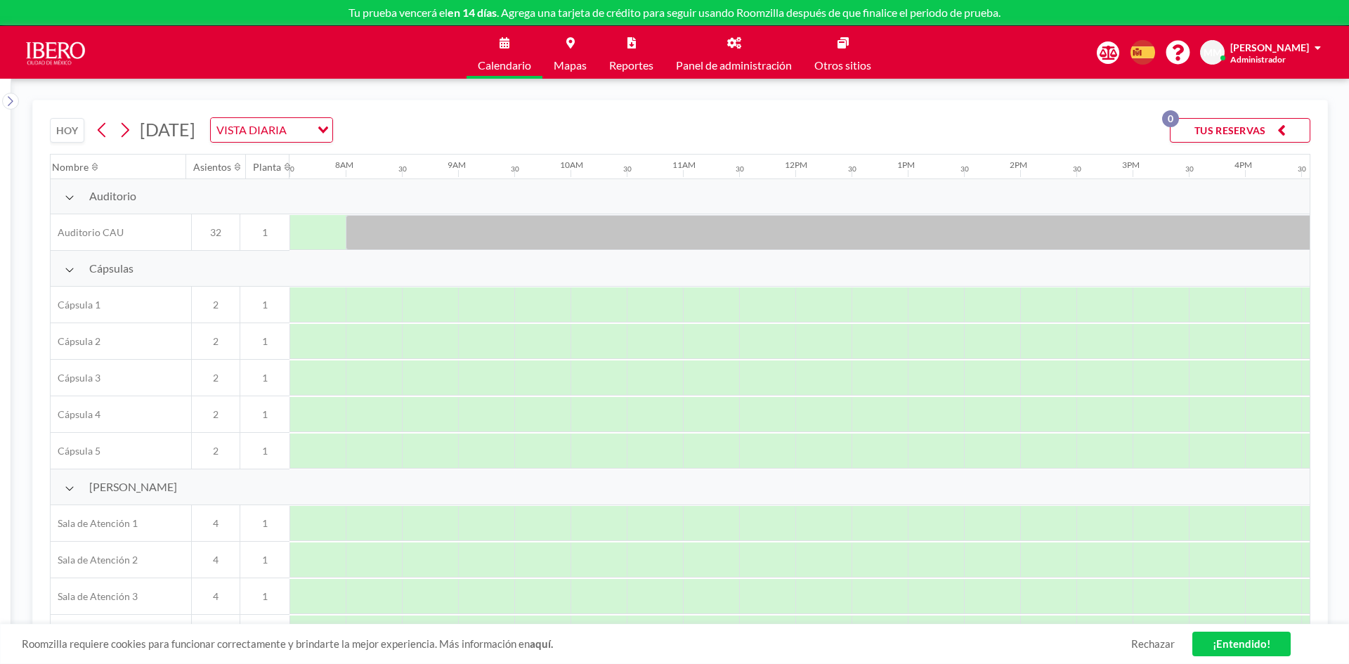
scroll to position [0, 843]
click at [122, 136] on icon at bounding box center [124, 129] width 13 height 21
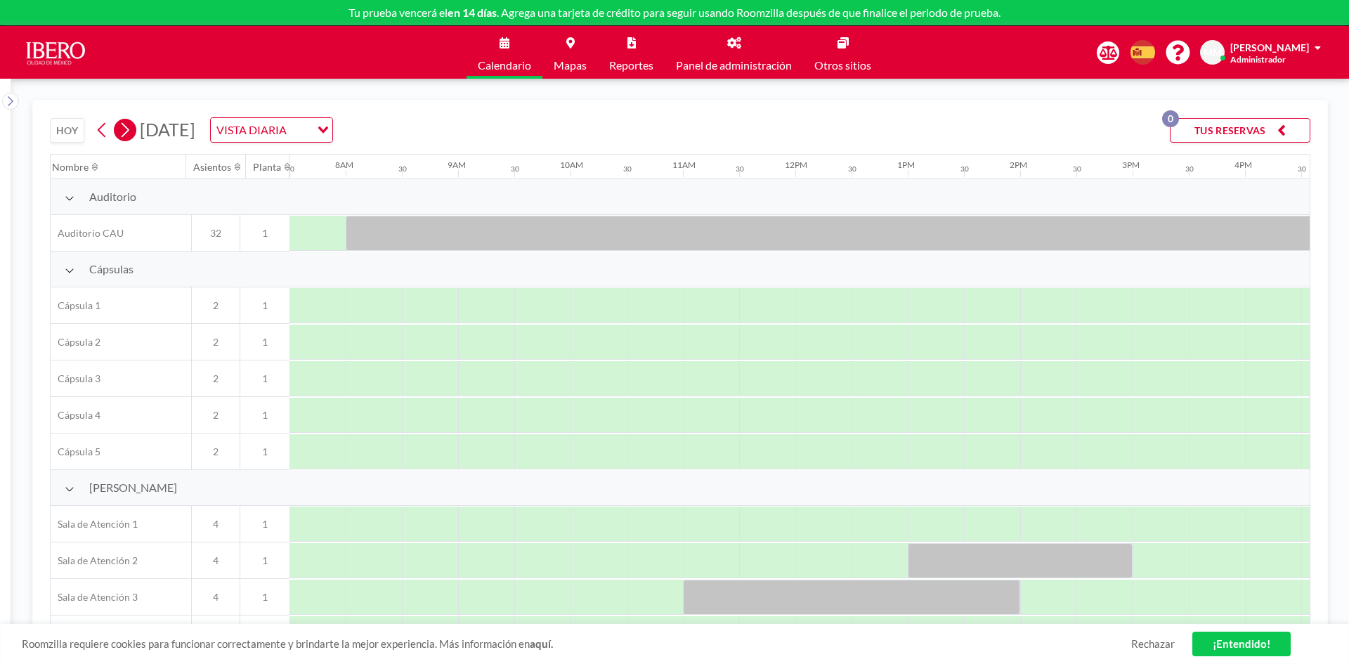
click at [122, 136] on icon at bounding box center [124, 129] width 13 height 21
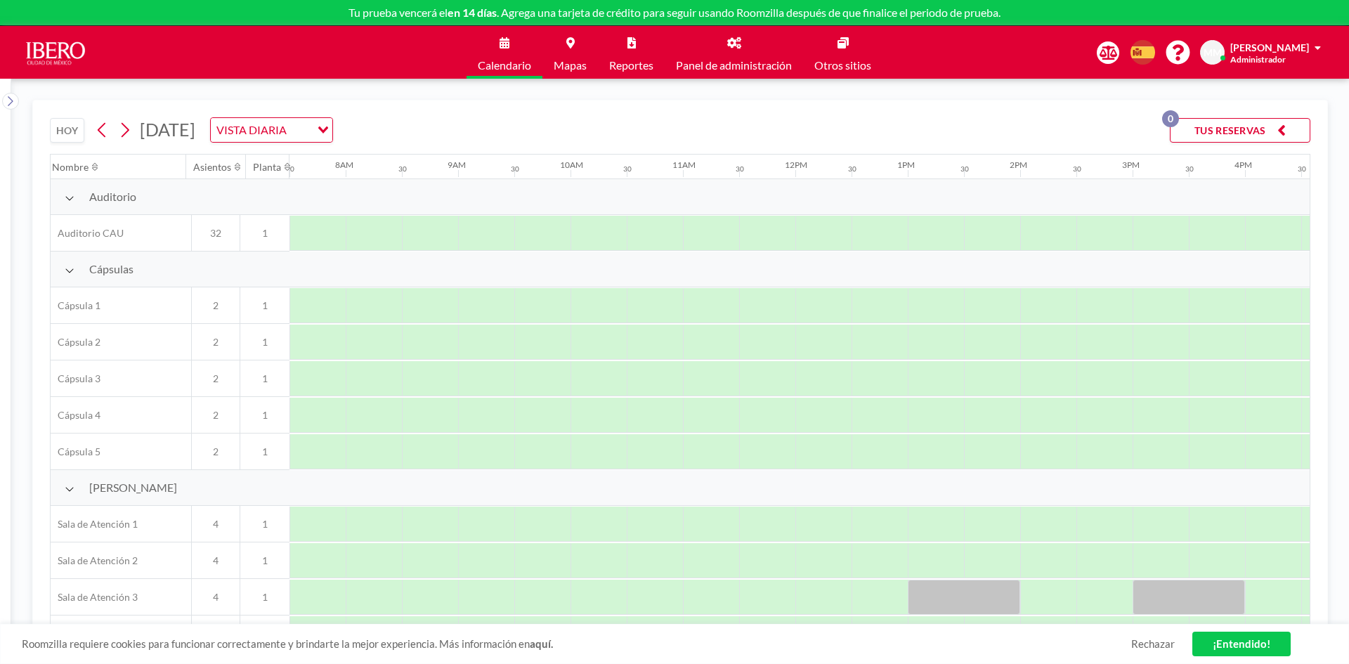
click at [70, 196] on icon at bounding box center [70, 197] width 10 height 11
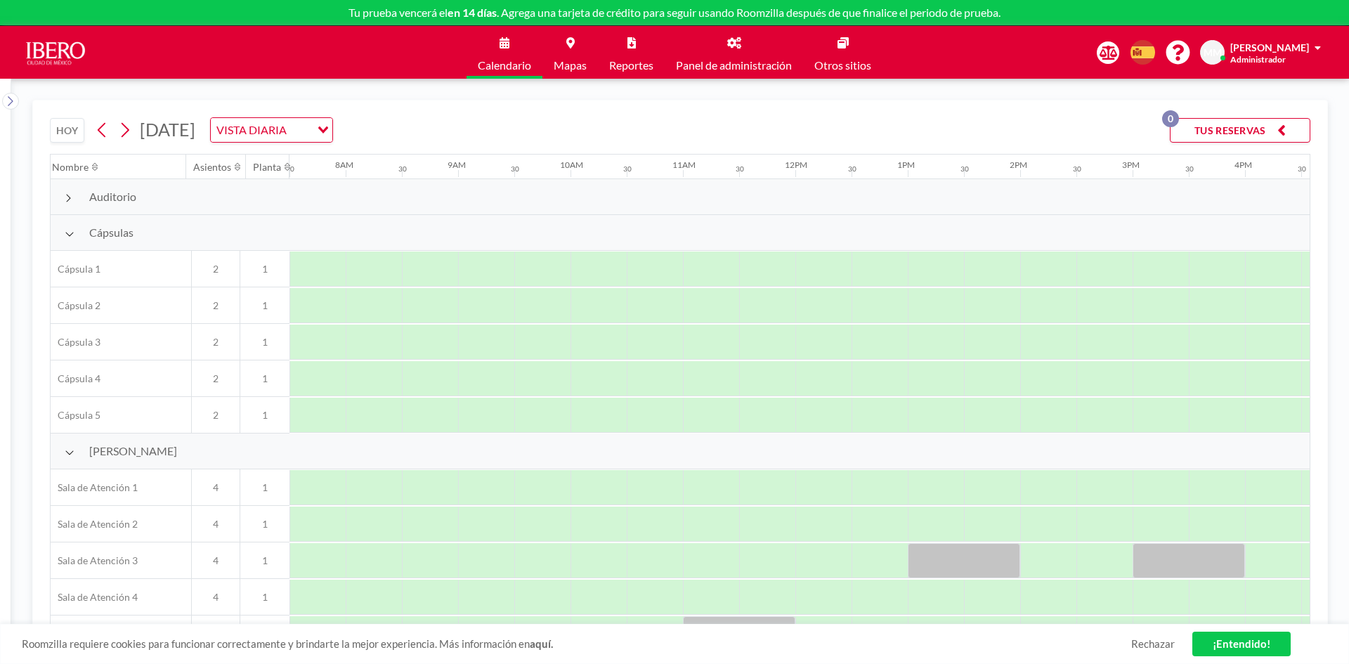
click at [70, 233] on icon at bounding box center [70, 233] width 10 height 11
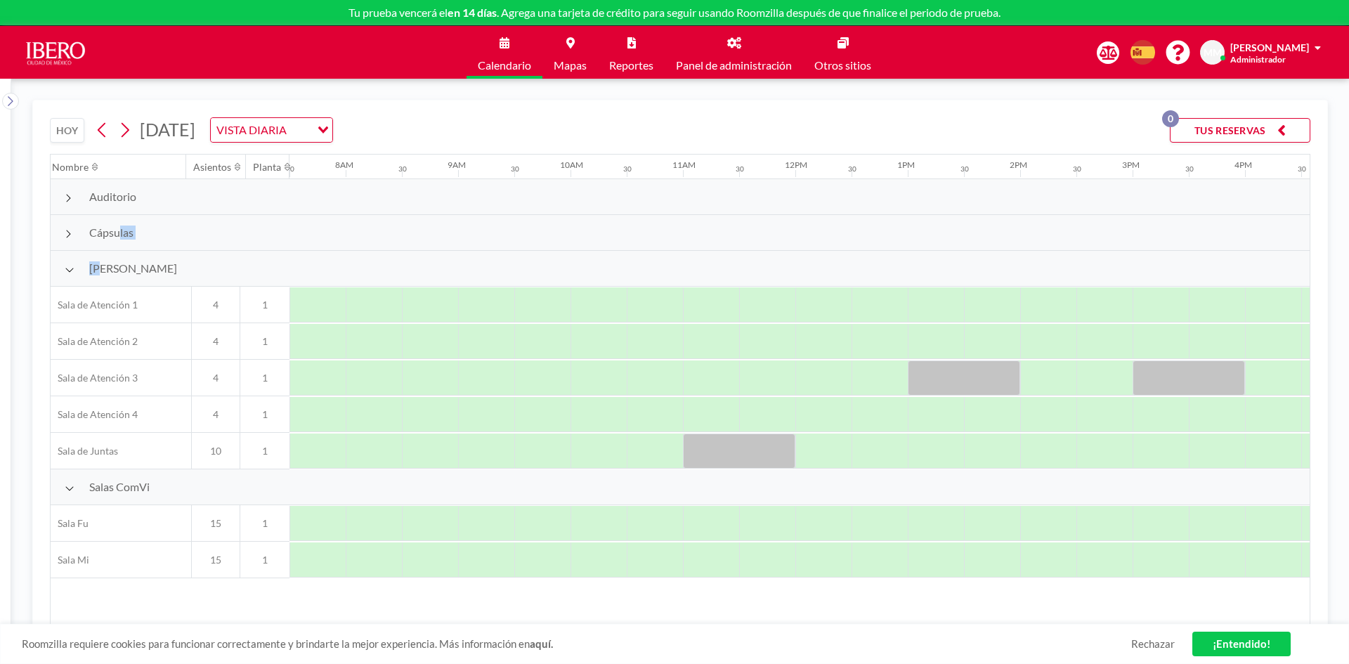
drag, startPoint x: 98, startPoint y: 270, endPoint x: 112, endPoint y: 249, distance: 26.3
click at [112, 249] on div "Auditorio Auditorio CAU 32 1 Cápsulas Cápsula 1 2 1 Cápsula 2 2 1 Cápsula 3 2 1…" at bounding box center [676, 378] width 2936 height 399
click at [112, 269] on span "[PERSON_NAME]" at bounding box center [133, 268] width 88 height 14
click at [707, 410] on div at bounding box center [739, 450] width 112 height 35
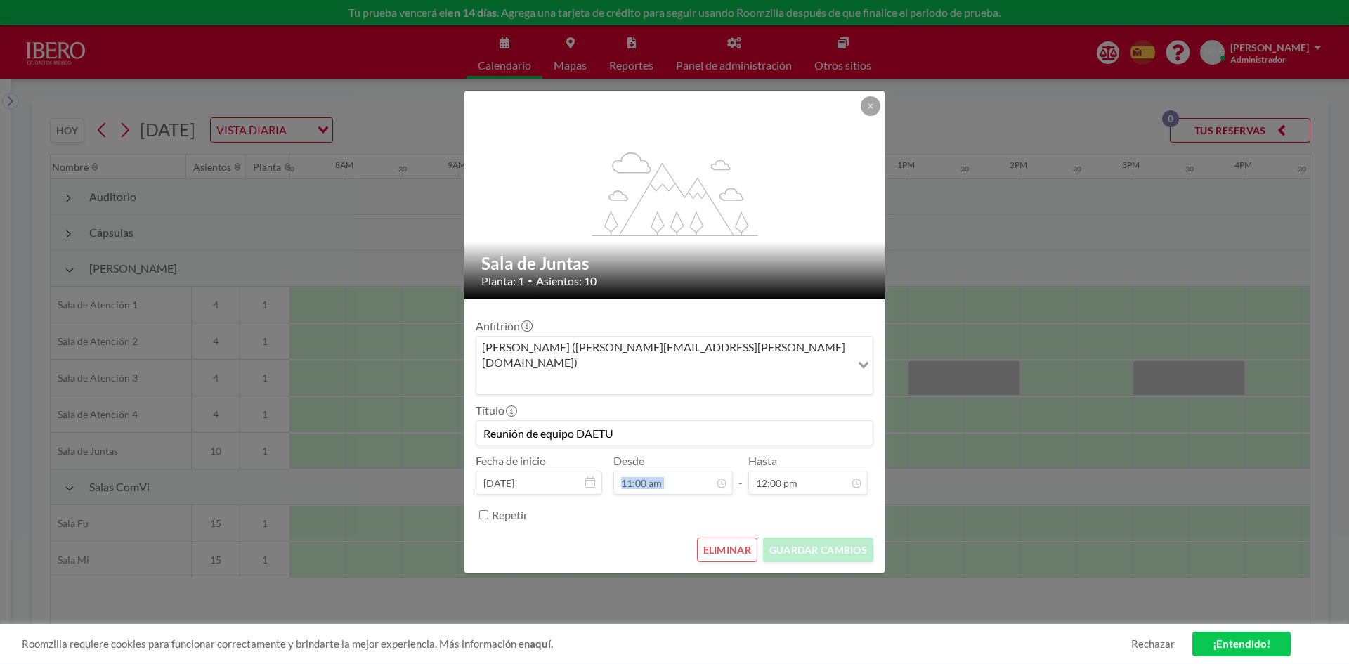
click at [707, 410] on div "Desde 11:00 am" at bounding box center [672, 474] width 119 height 41
click at [483, 410] on input "Repetir" at bounding box center [483, 514] width 9 height 9
checkbox input "true"
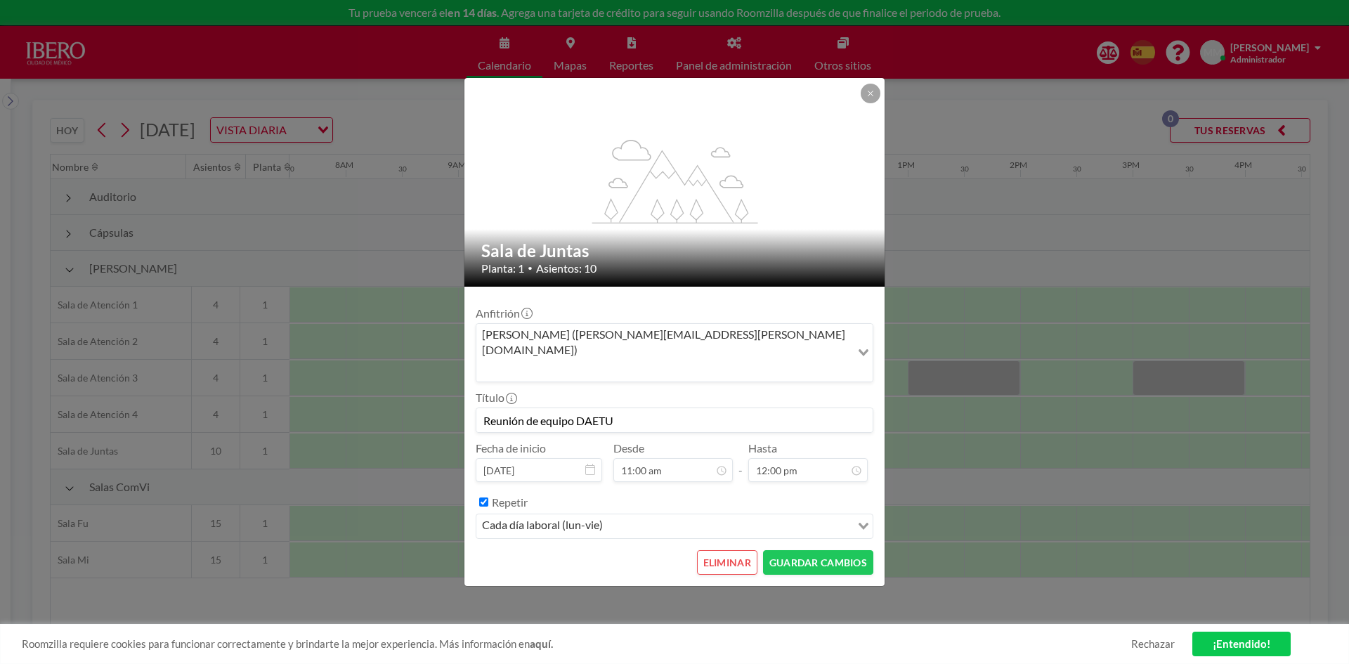
click at [860, 410] on div "Loading..." at bounding box center [862, 524] width 22 height 21
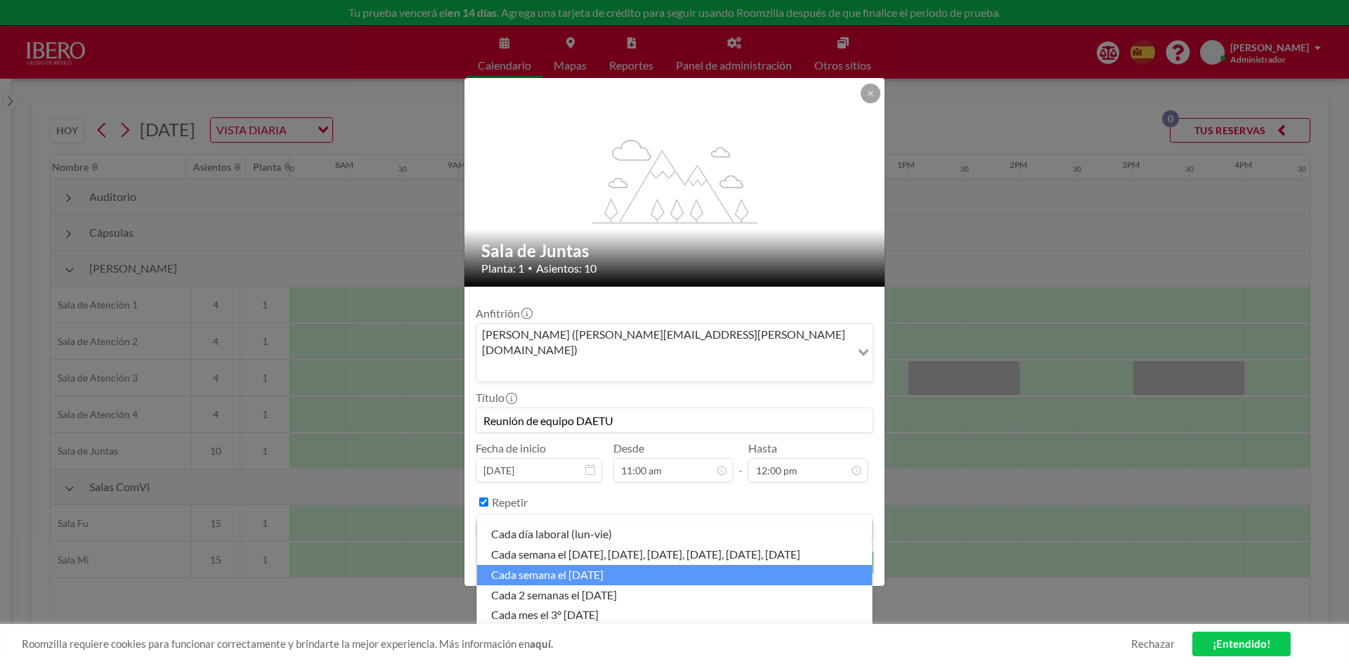
click at [667, 410] on li "cada semana el [DATE]" at bounding box center [674, 575] width 395 height 20
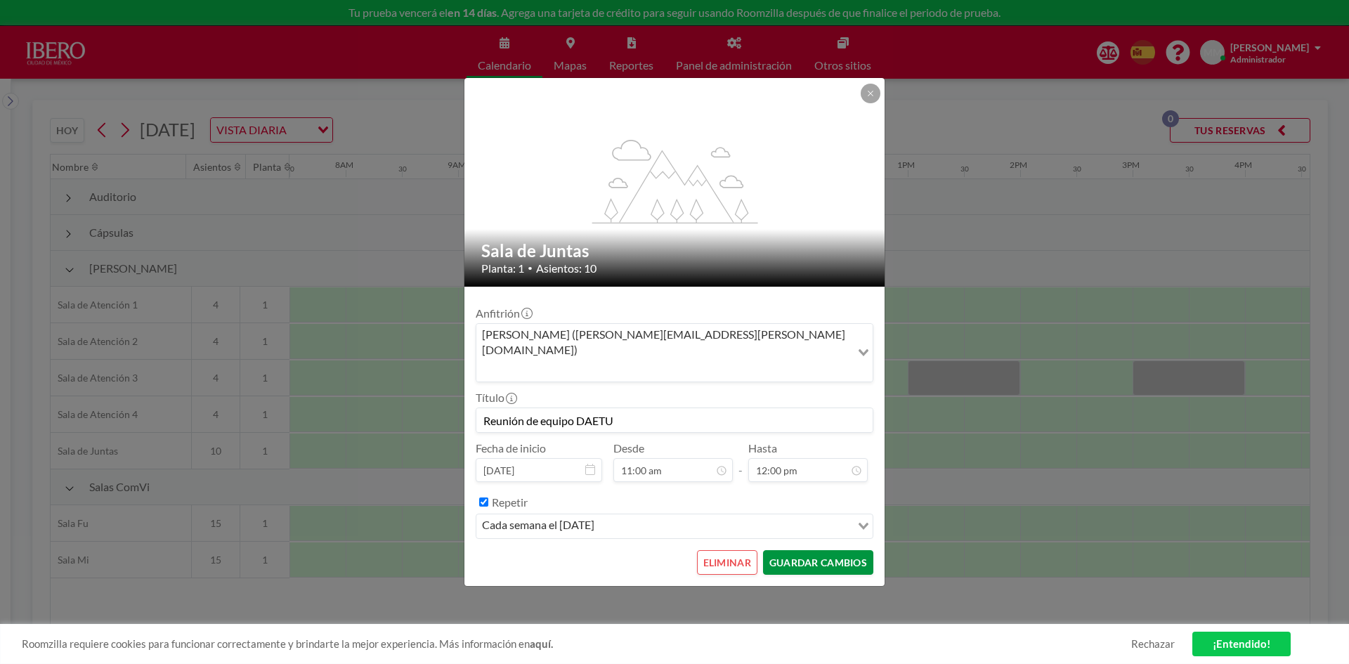
click at [818, 410] on button "GUARDAR CAMBIOS" at bounding box center [818, 562] width 110 height 25
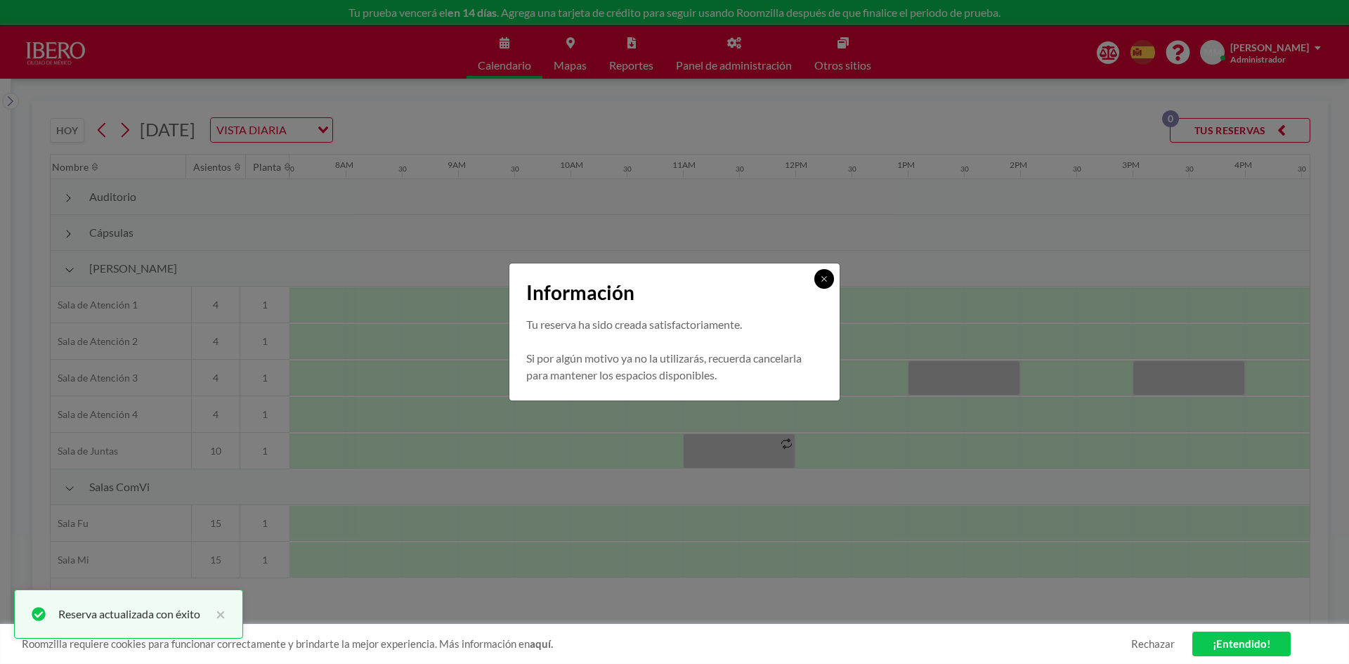
click at [825, 278] on icon at bounding box center [824, 279] width 8 height 8
